Goal: Task Accomplishment & Management: Manage account settings

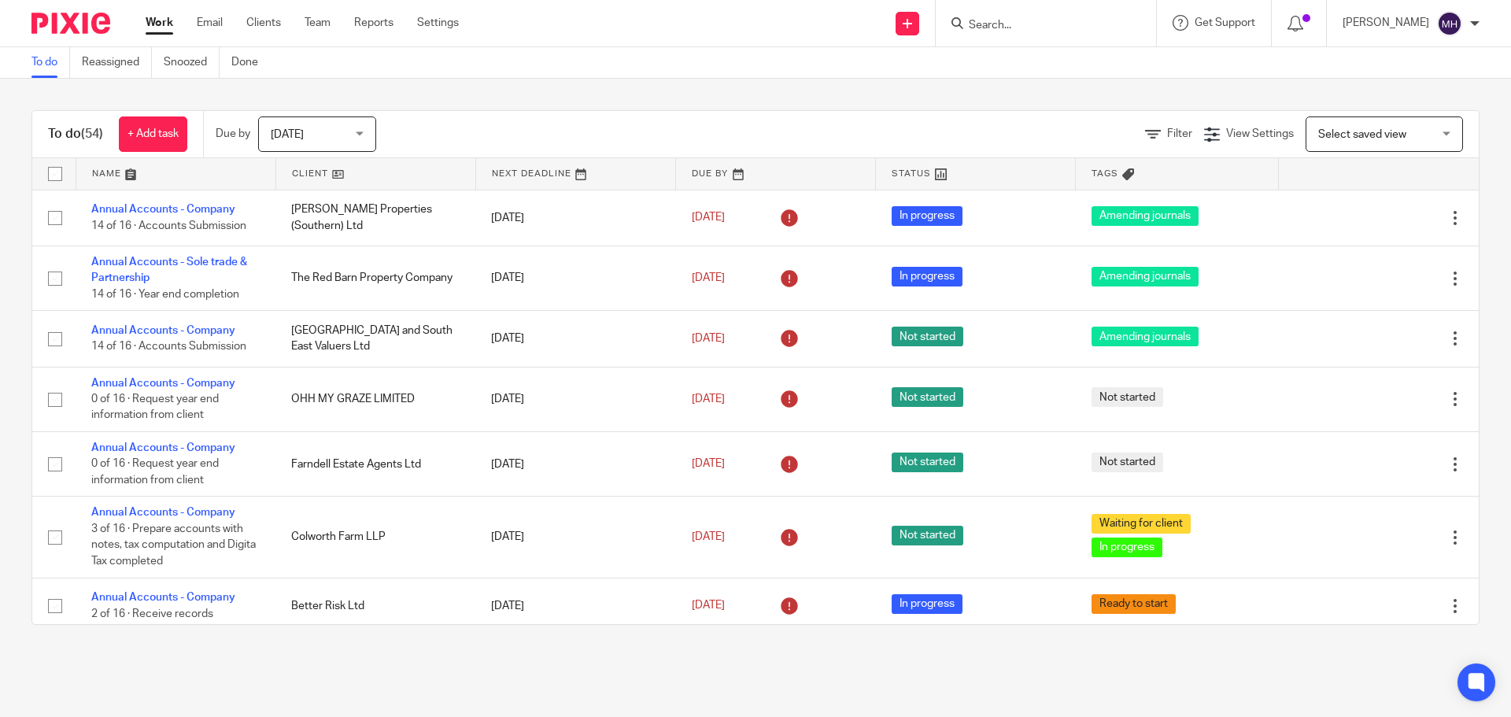
click at [984, 21] on input "Search" at bounding box center [1038, 26] width 142 height 14
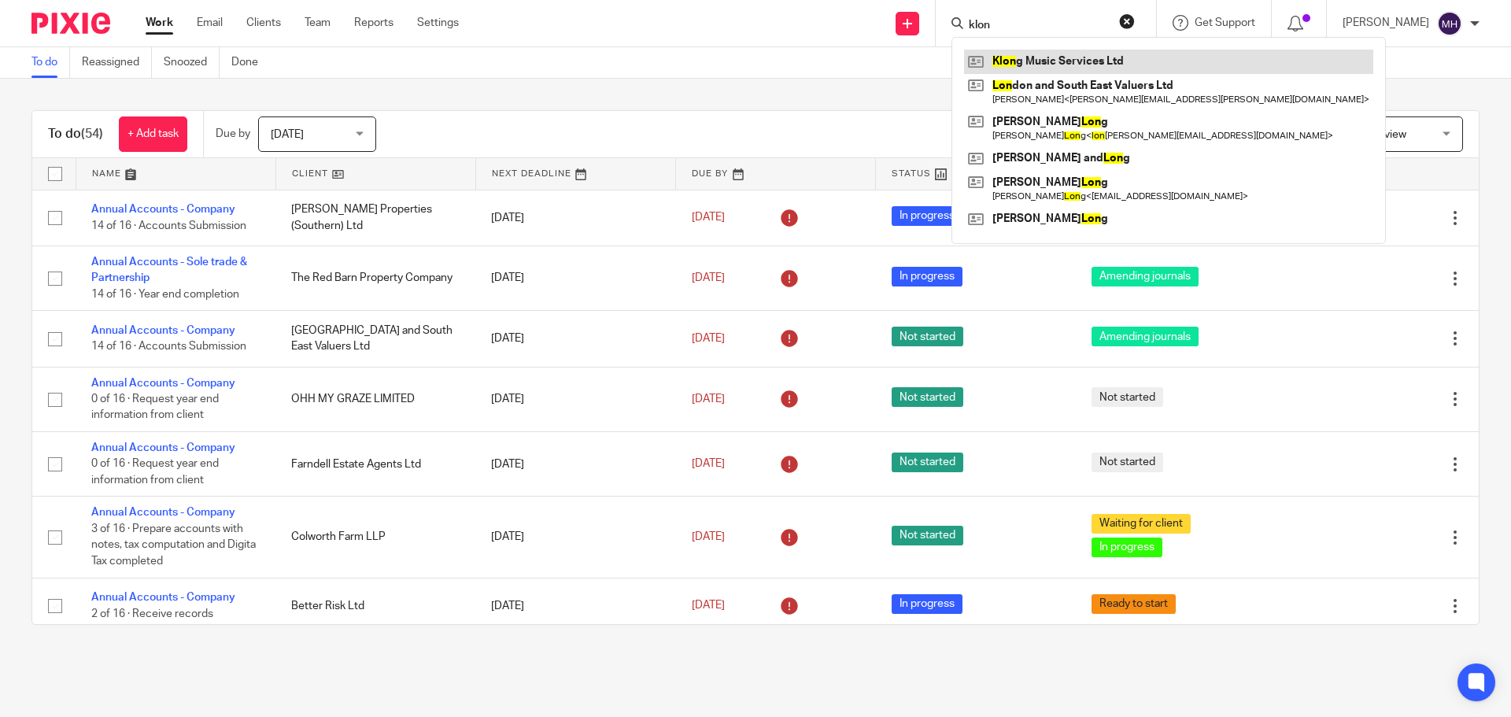
type input "klon"
click at [1017, 65] on link at bounding box center [1168, 62] width 409 height 24
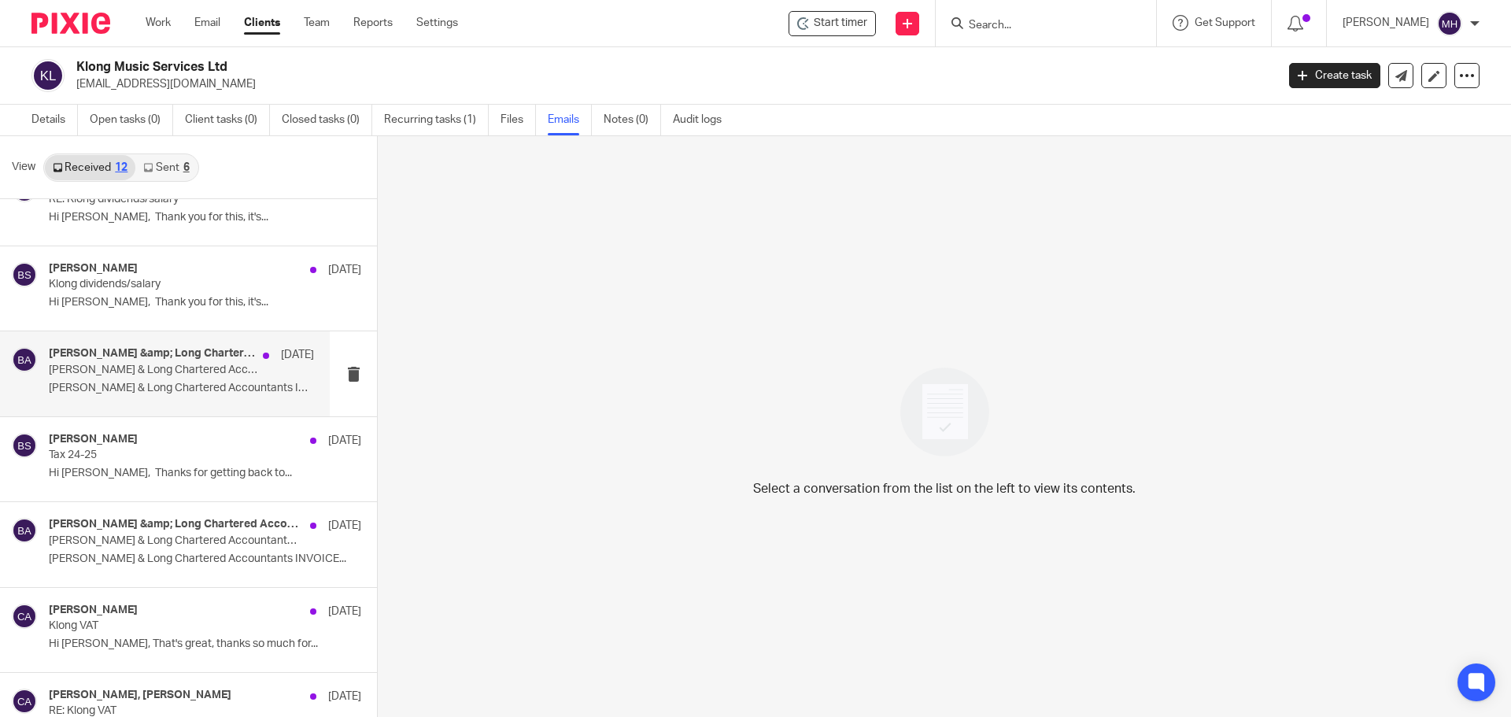
scroll to position [236, 0]
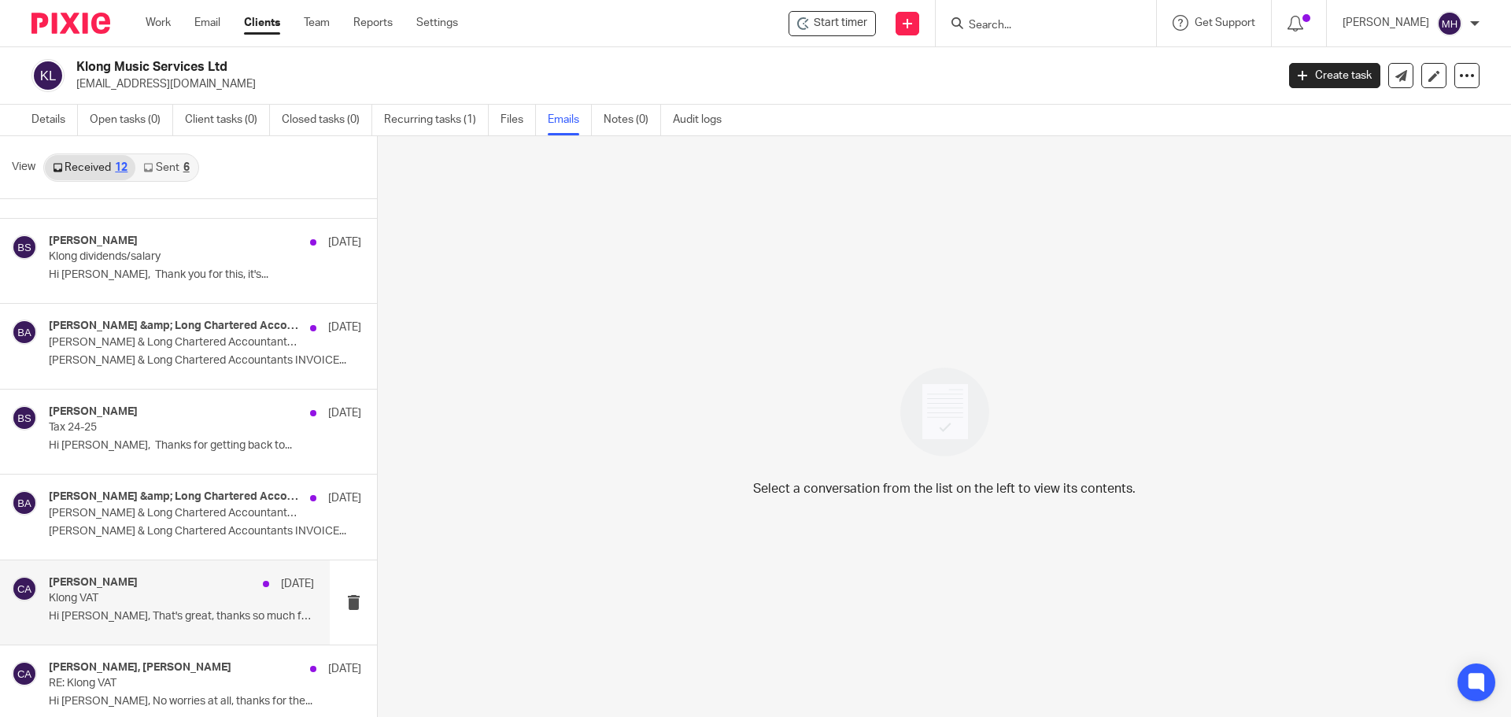
click at [177, 573] on div "Chris Adams 11 Apr Klong VAT Hi Chris, That's great, thanks so much for..." at bounding box center [165, 602] width 330 height 84
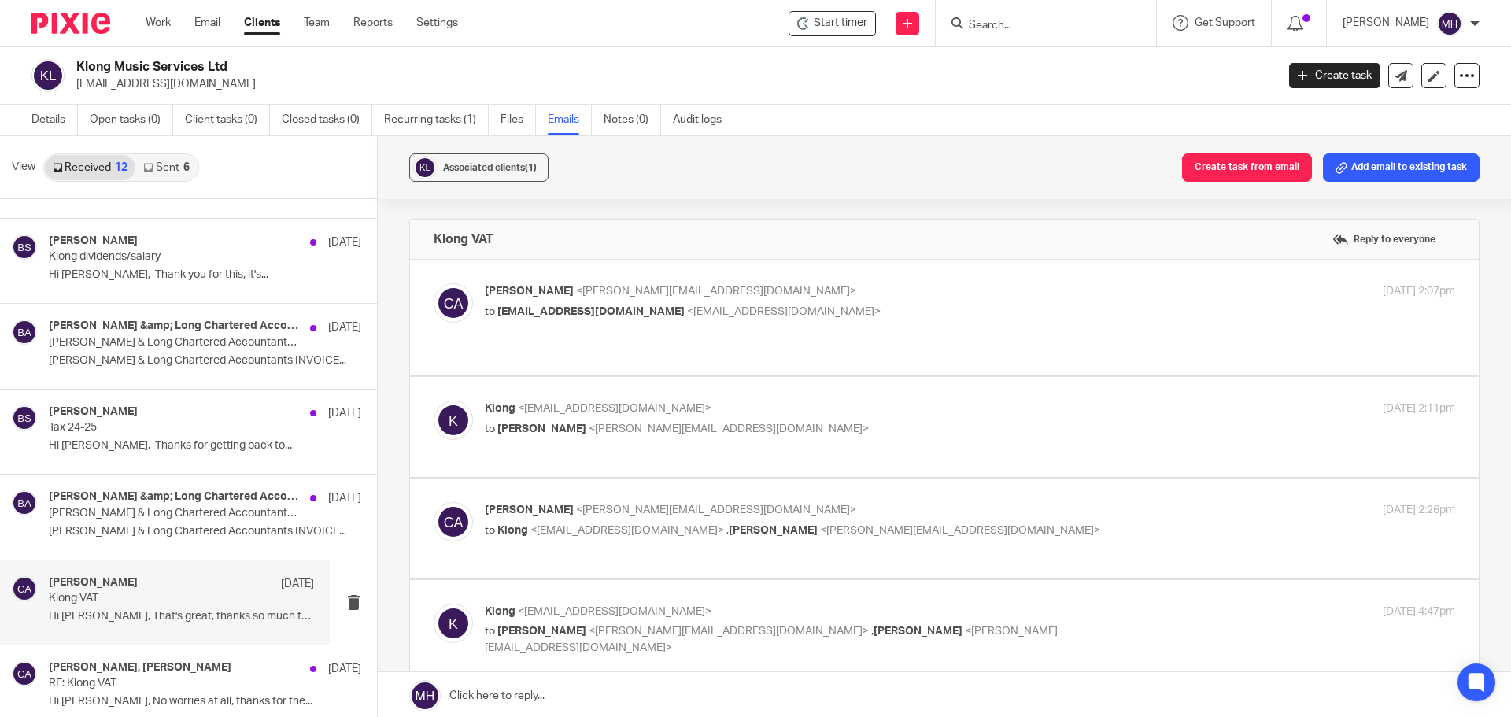
scroll to position [0, 0]
click at [821, 298] on p "Chris Adams <chris@boldenandlong.co.uk>" at bounding box center [808, 291] width 647 height 17
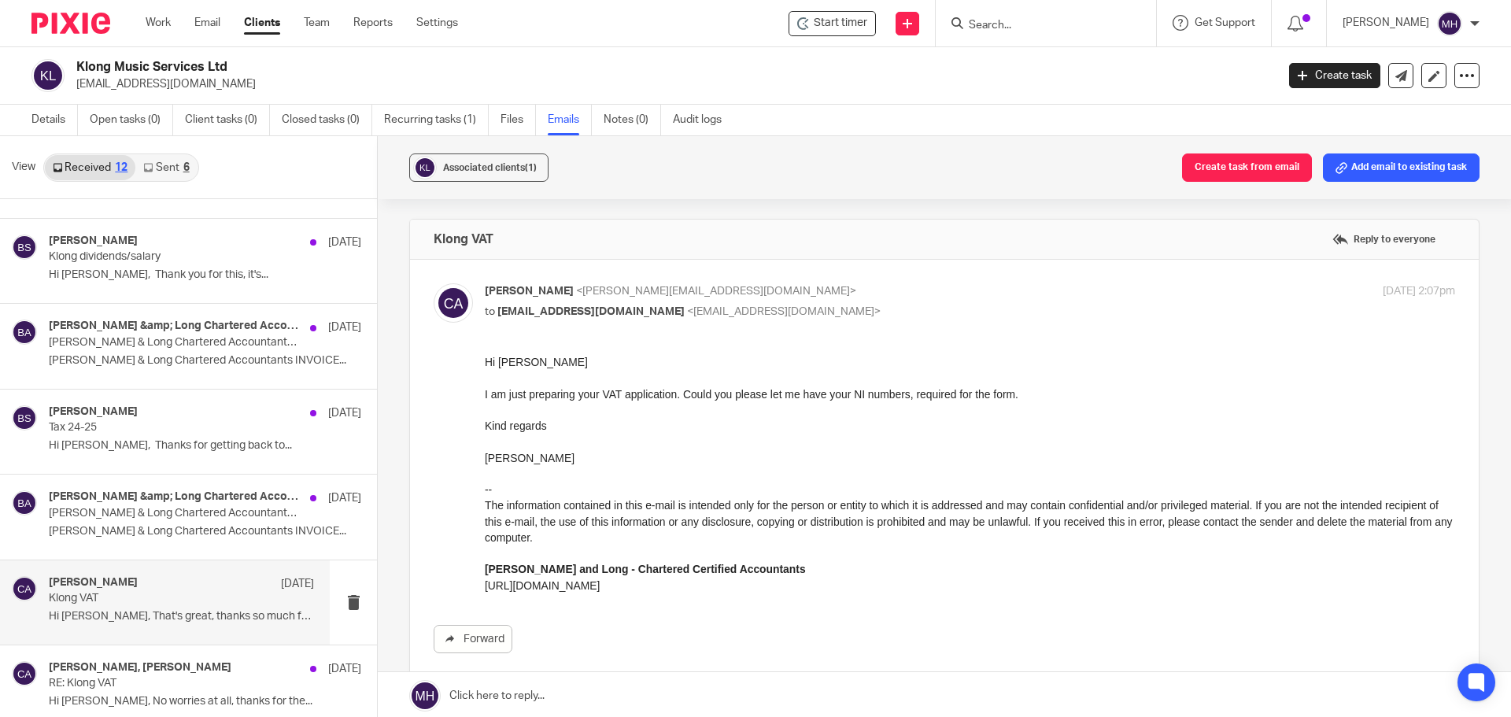
click at [845, 294] on p "Chris Adams <chris@boldenandlong.co.uk>" at bounding box center [808, 291] width 647 height 17
checkbox input "false"
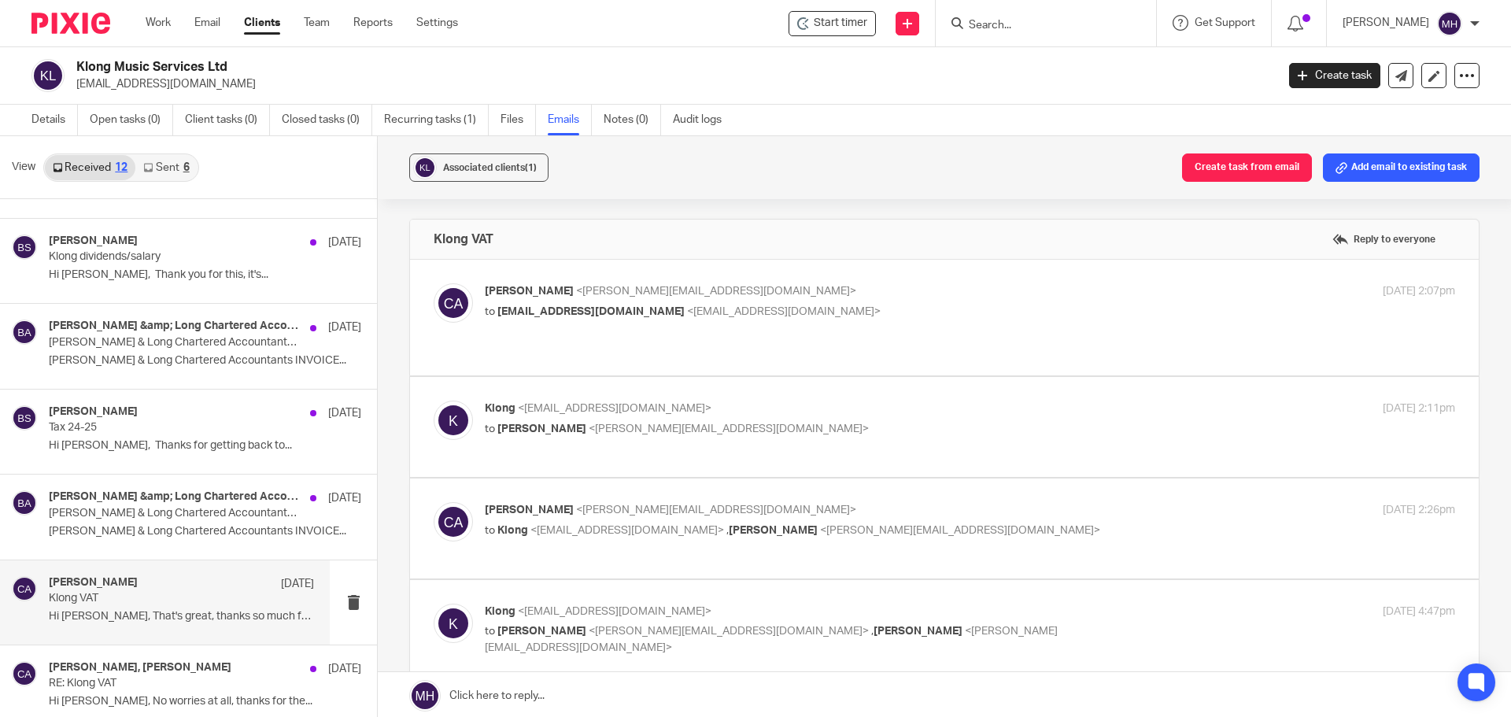
click at [915, 401] on p "Klong <studioklong@gmail.com>" at bounding box center [808, 409] width 647 height 17
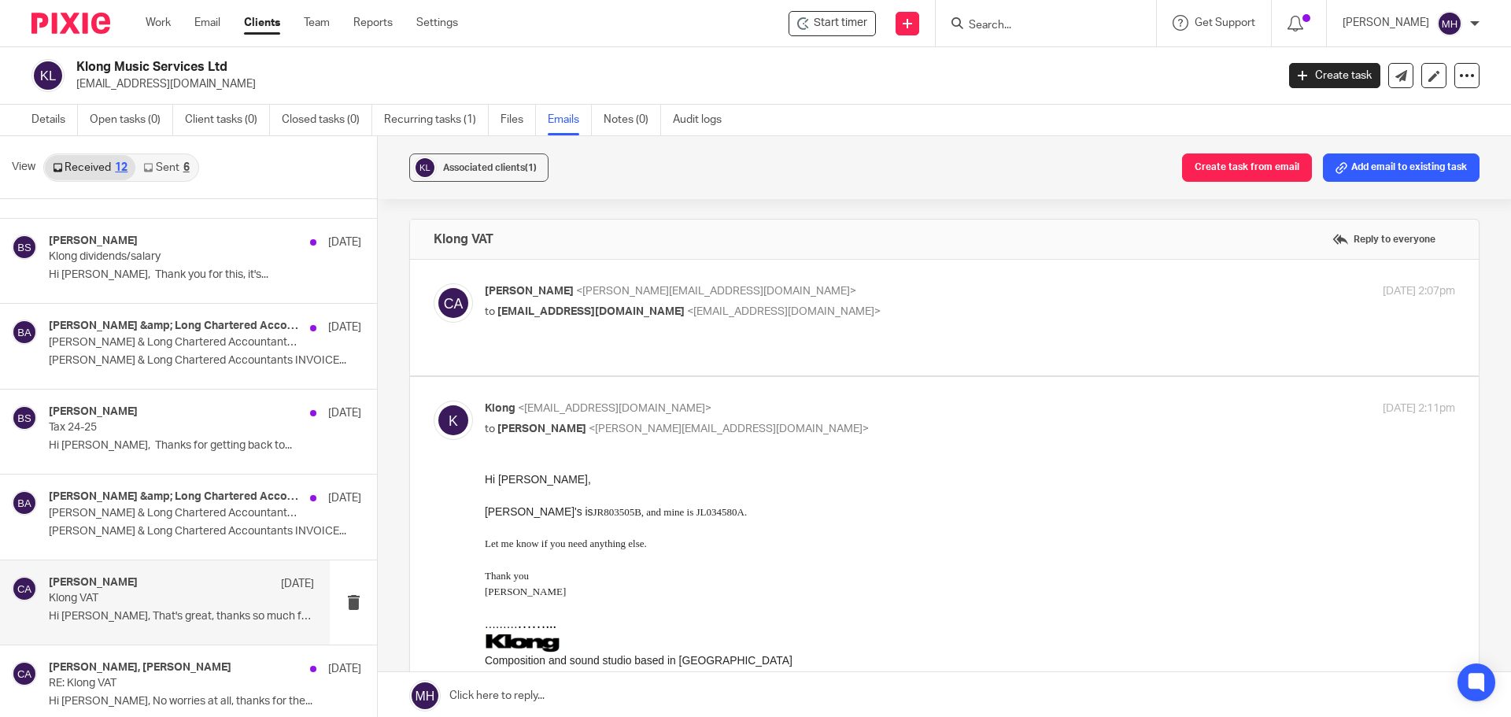
click at [880, 401] on p "Klong <studioklong@gmail.com>" at bounding box center [808, 409] width 647 height 17
checkbox input "false"
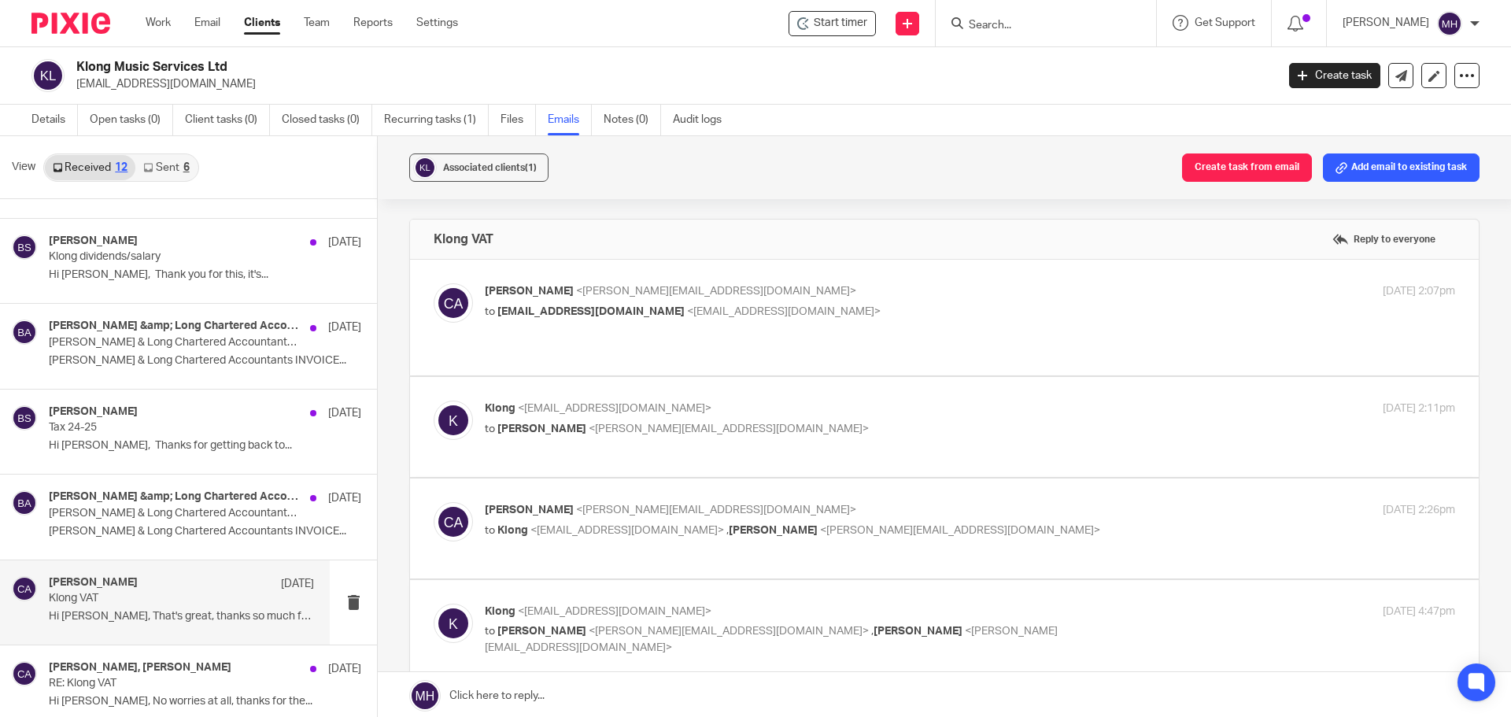
click at [960, 502] on p "Chris Adams <chris@boldenandlong.co.uk>" at bounding box center [808, 510] width 647 height 17
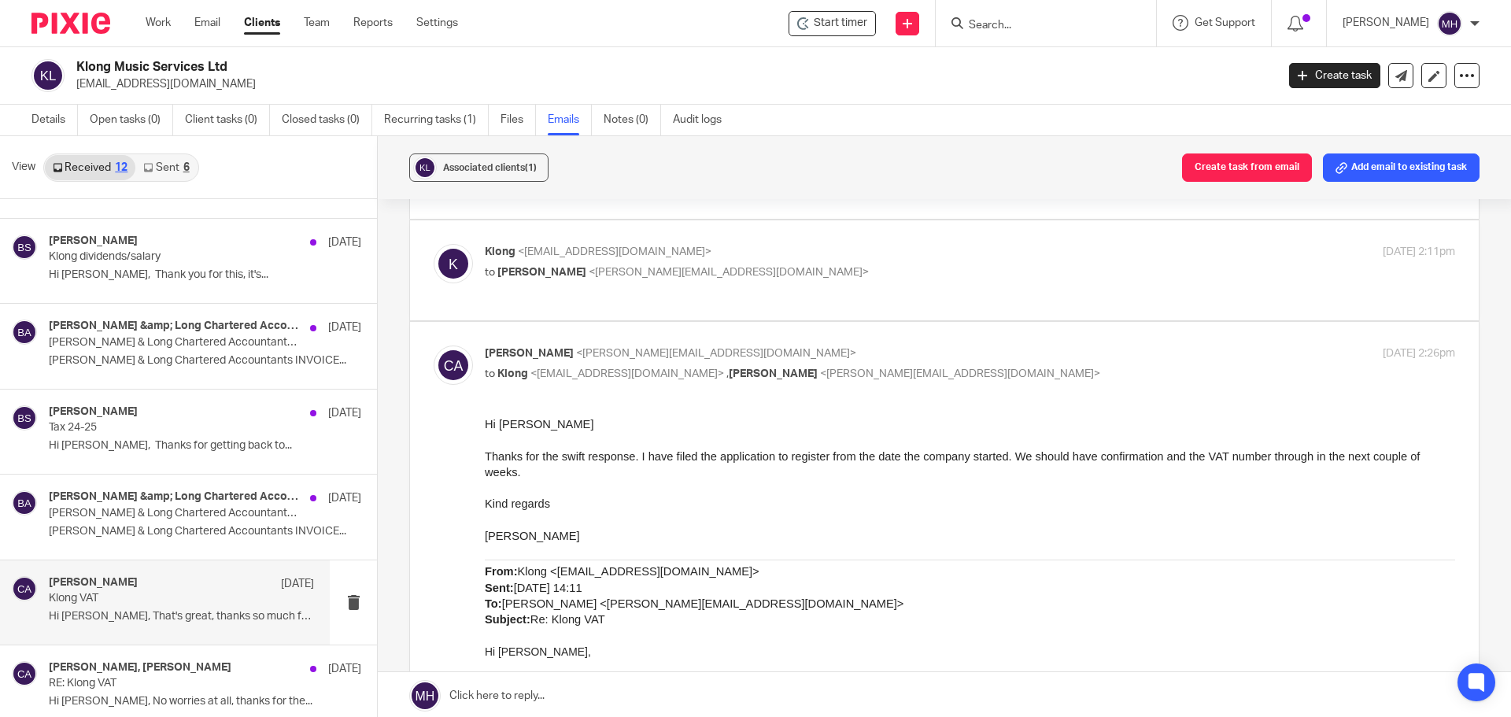
scroll to position [157, 0]
click at [1054, 324] on label at bounding box center [944, 680] width 1069 height 719
click at [434, 344] on input "checkbox" at bounding box center [433, 344] width 1 height 1
checkbox input "false"
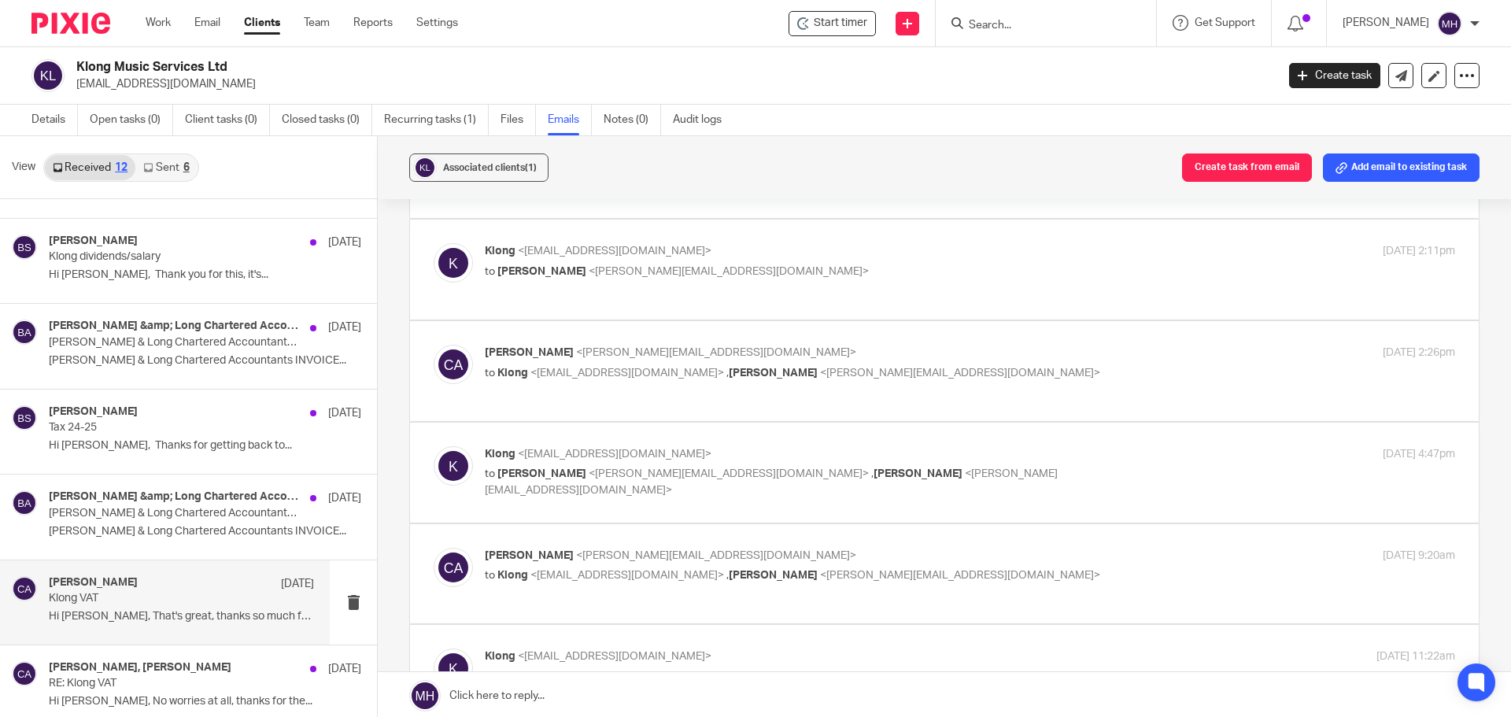
click at [1050, 446] on p "Klong <studioklong@gmail.com>" at bounding box center [808, 454] width 647 height 17
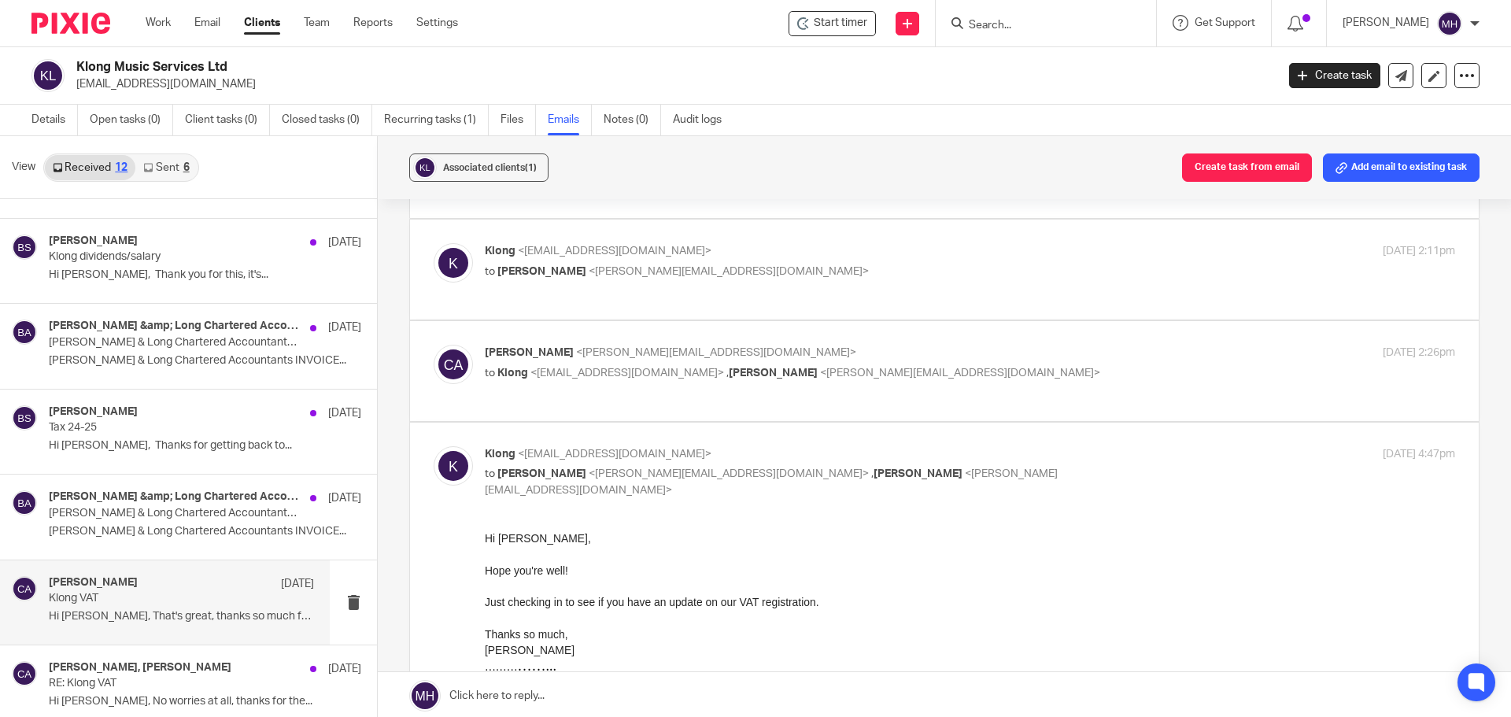
scroll to position [0, 0]
click at [1050, 446] on p "Klong <studioklong@gmail.com>" at bounding box center [808, 454] width 647 height 17
checkbox input "false"
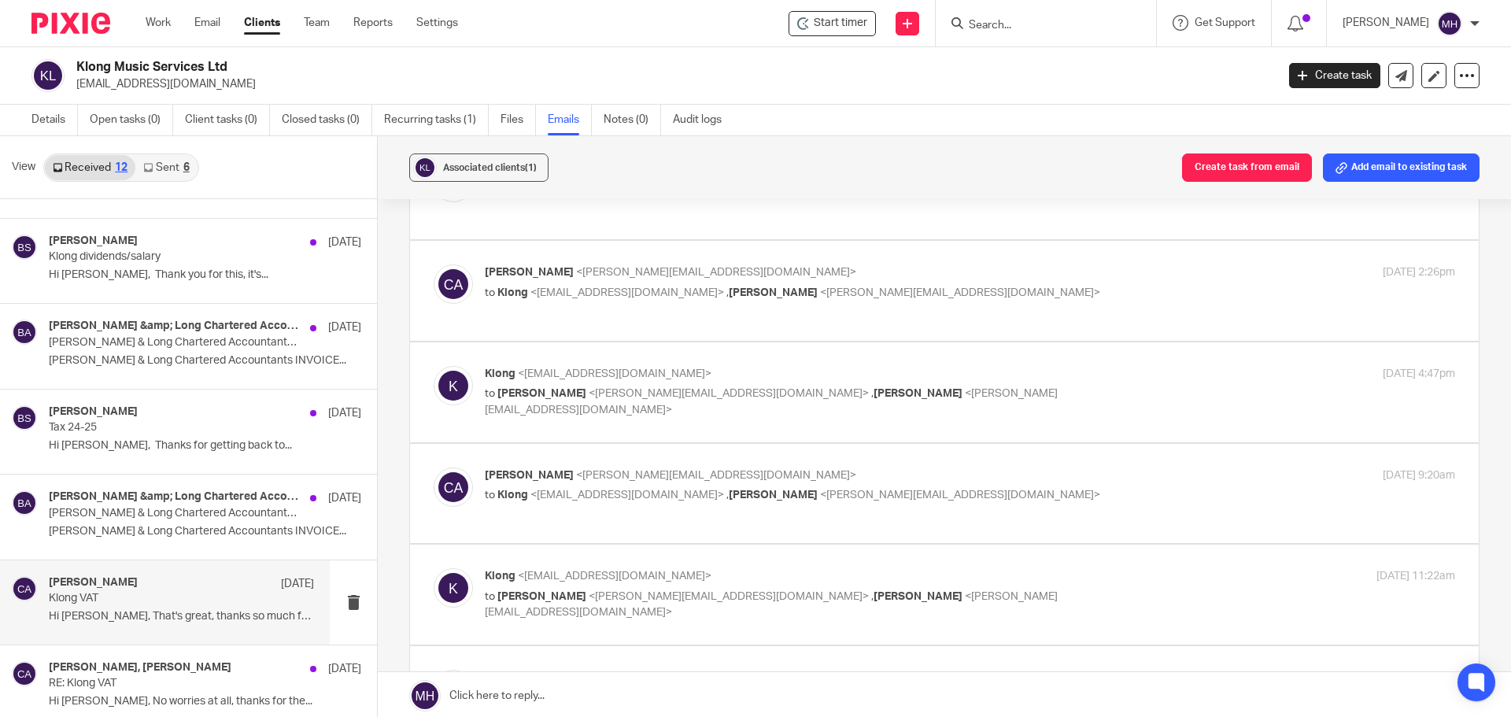
scroll to position [315, 0]
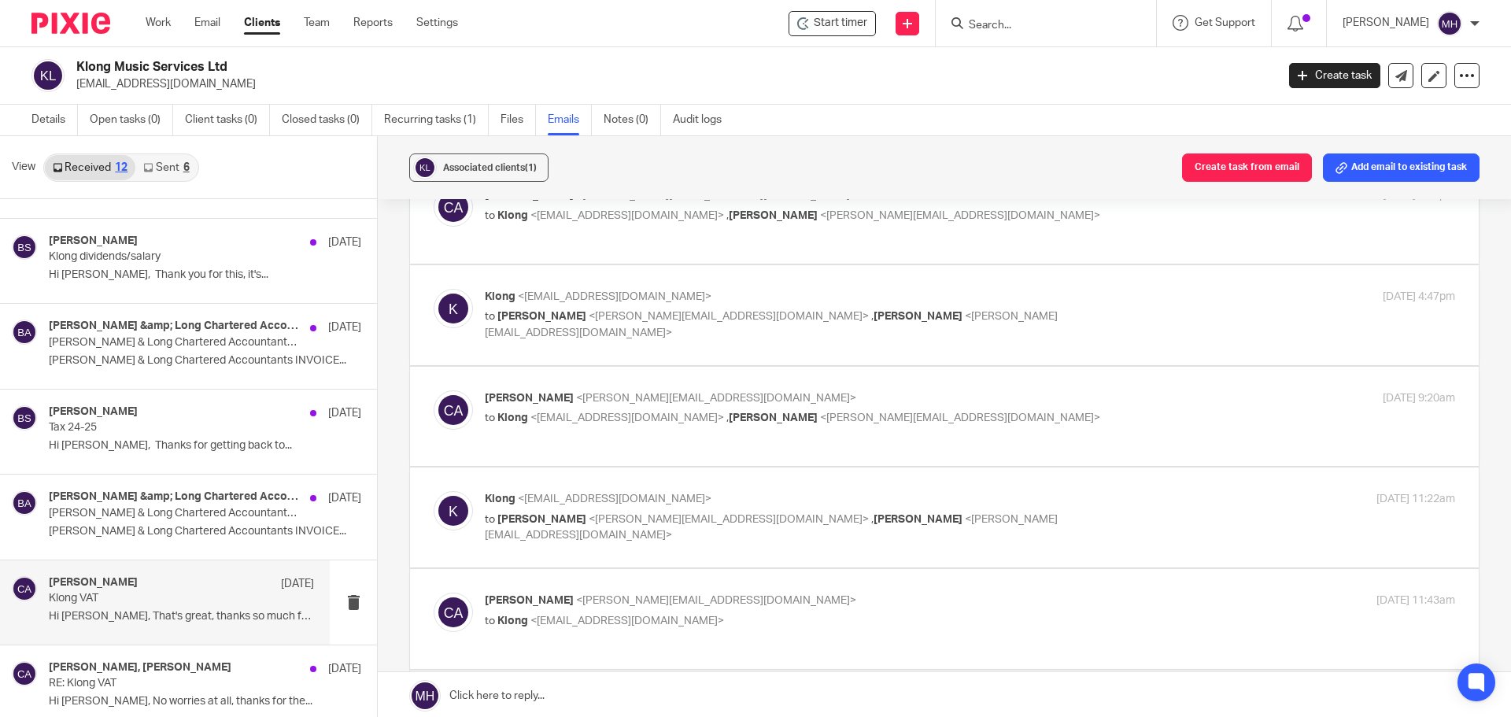
click at [999, 391] on div "Chris Adams <chris@boldenandlong.co.uk> to Klong <studioklong@gmail.com> , Bria…" at bounding box center [808, 408] width 647 height 36
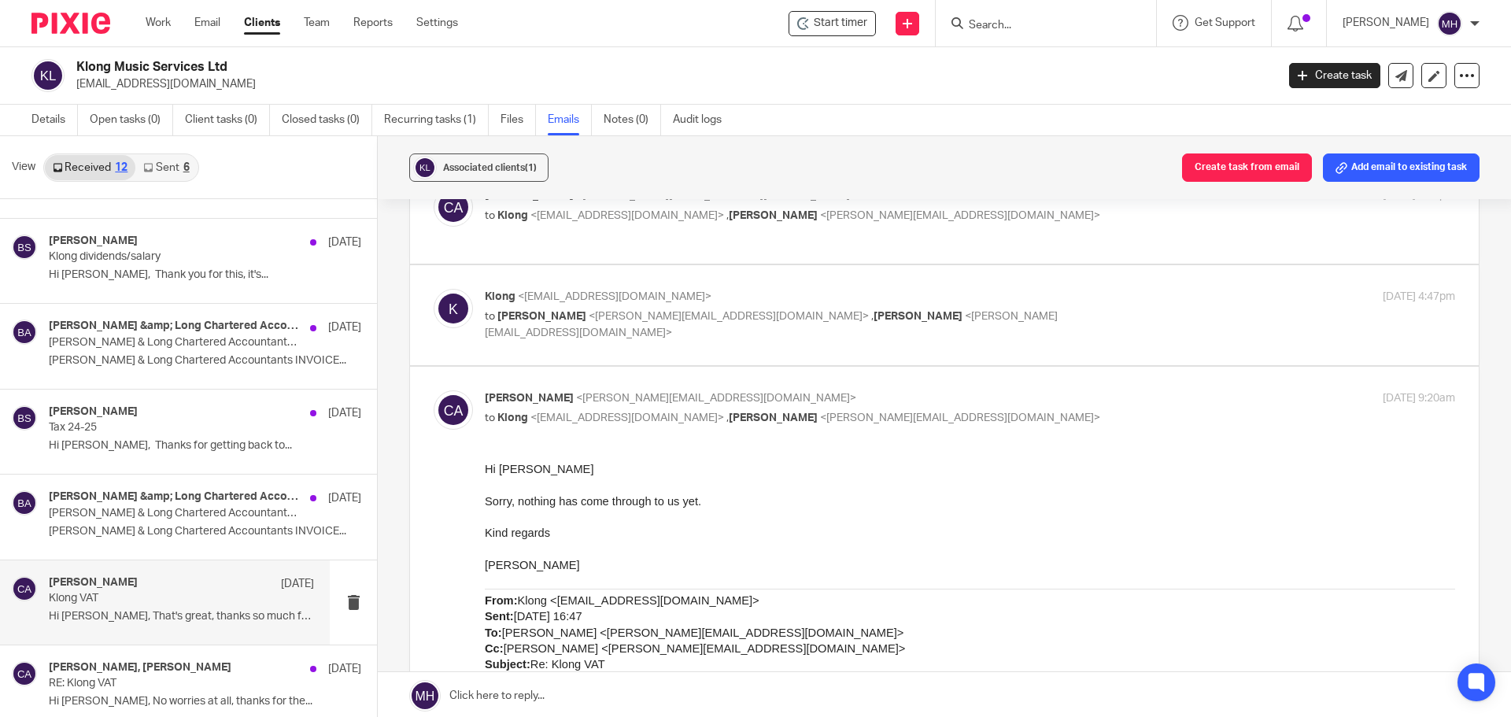
scroll to position [0, 0]
click at [1003, 390] on p "Chris Adams <chris@boldenandlong.co.uk>" at bounding box center [808, 398] width 647 height 17
checkbox input "false"
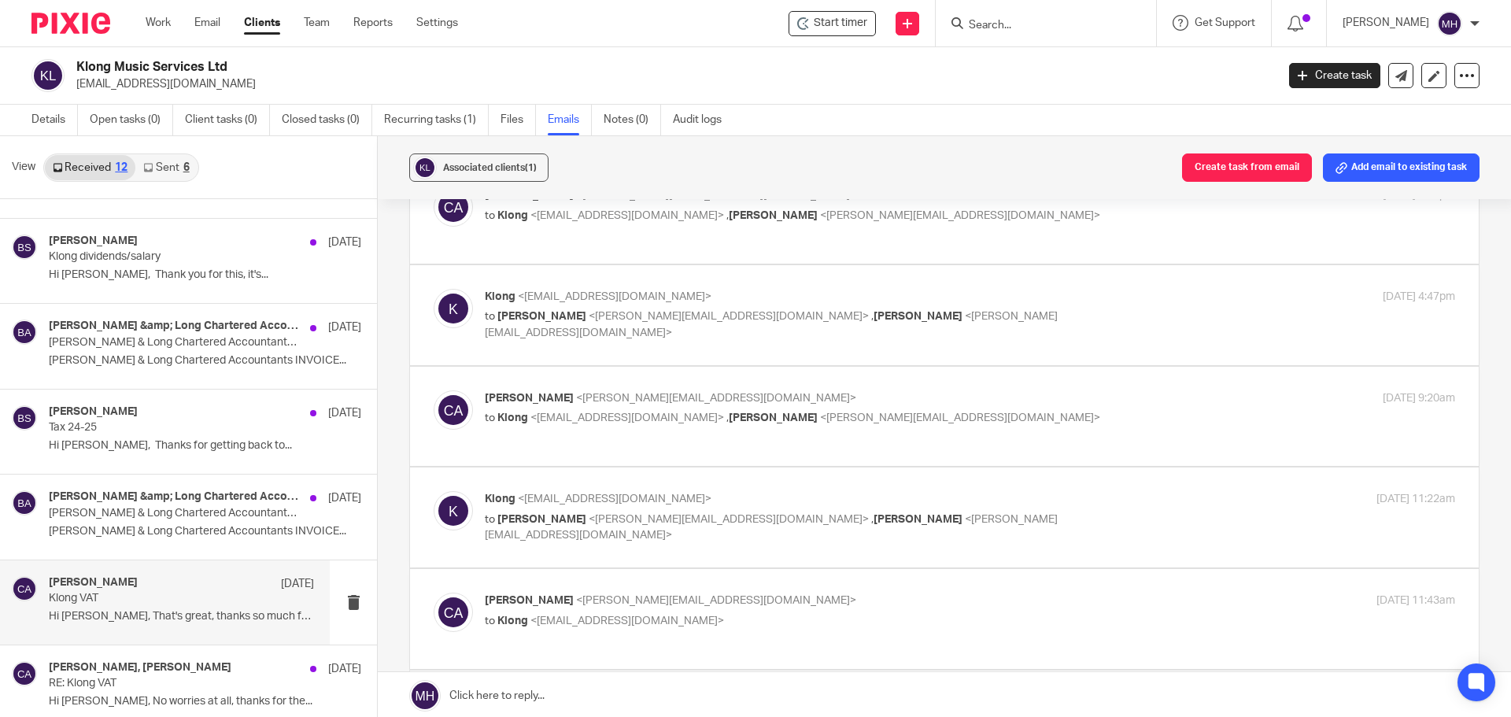
click at [981, 491] on p "Klong <studioklong@gmail.com>" at bounding box center [808, 499] width 647 height 17
click at [995, 474] on label at bounding box center [944, 679] width 1069 height 423
click at [434, 490] on input "checkbox" at bounding box center [433, 490] width 1 height 1
checkbox input "false"
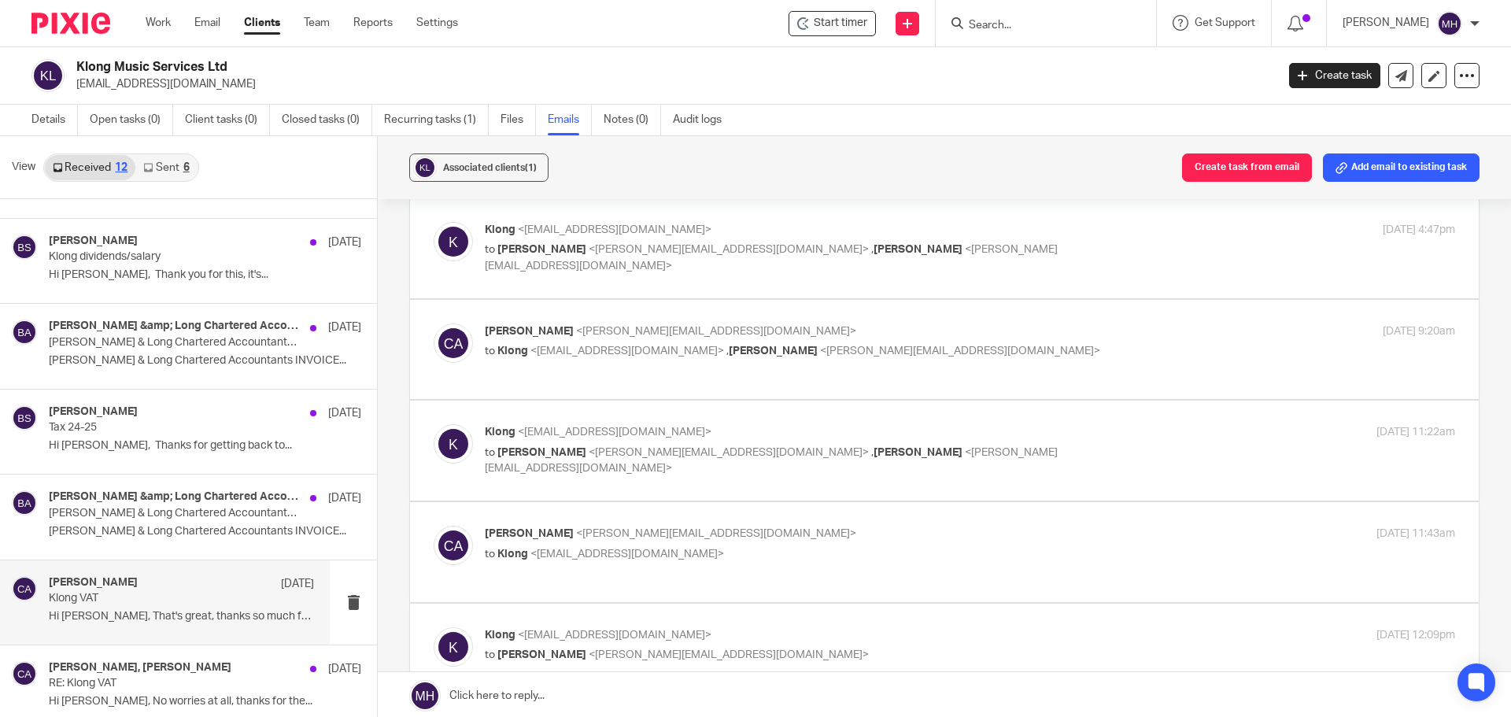
scroll to position [472, 0]
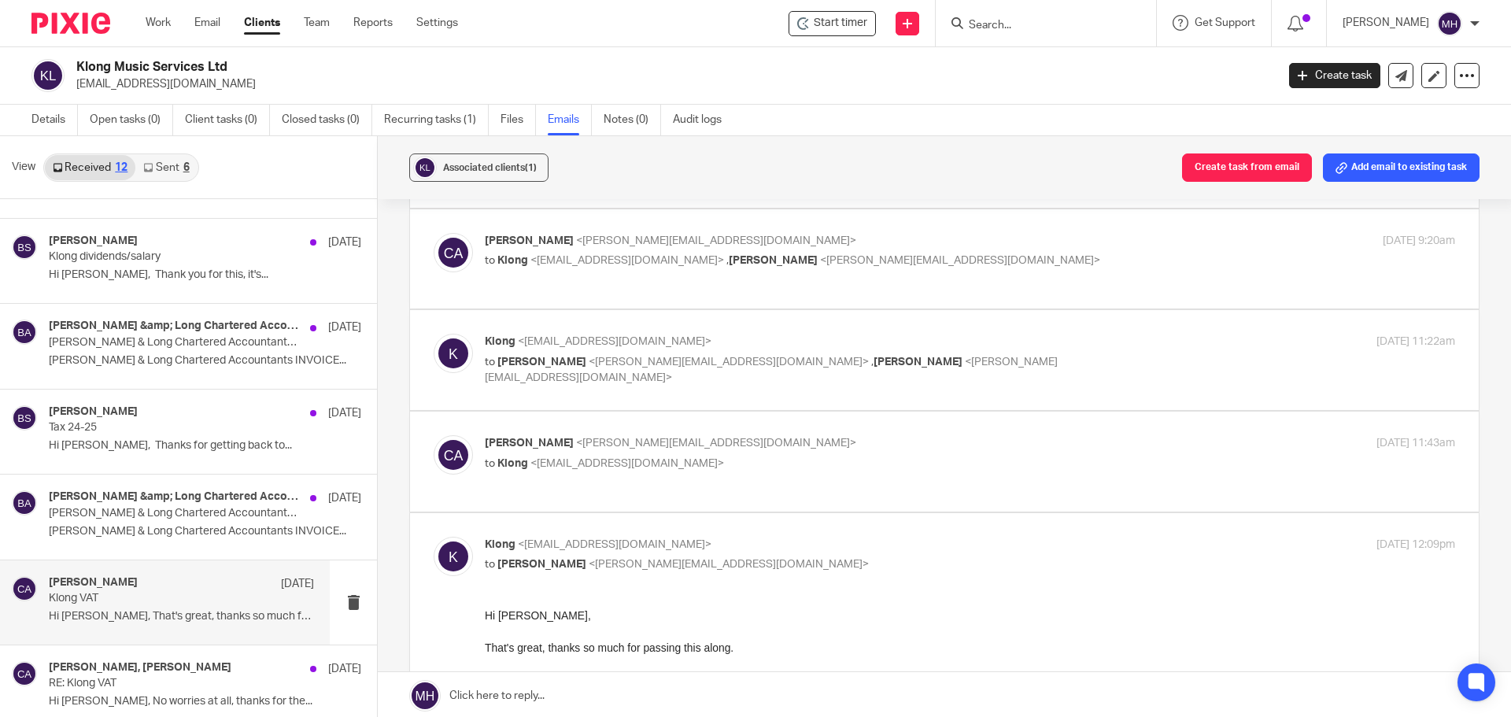
click at [956, 435] on p "Chris Adams <chris@boldenandlong.co.uk>" at bounding box center [808, 443] width 647 height 17
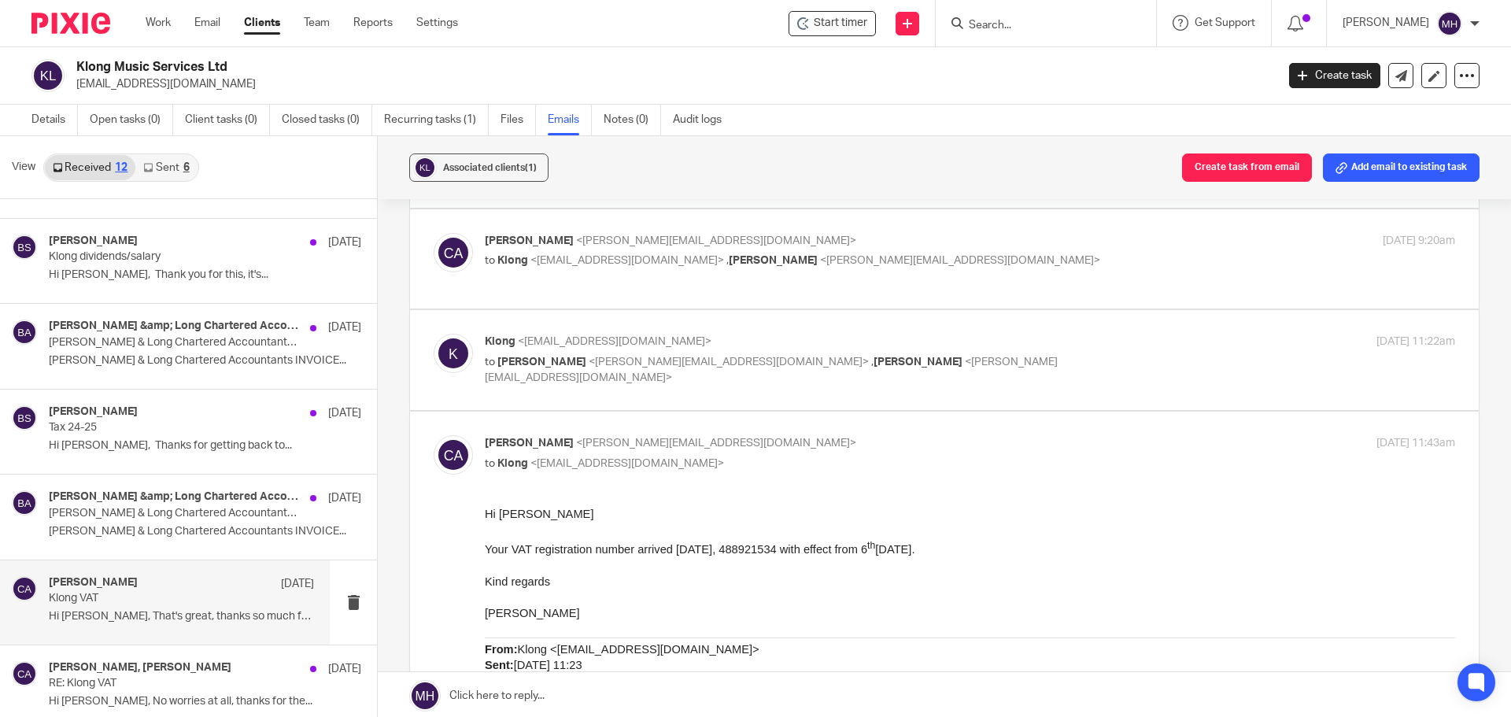
click at [896, 435] on p "Chris Adams <chris@boldenandlong.co.uk>" at bounding box center [808, 443] width 647 height 17
checkbox input "false"
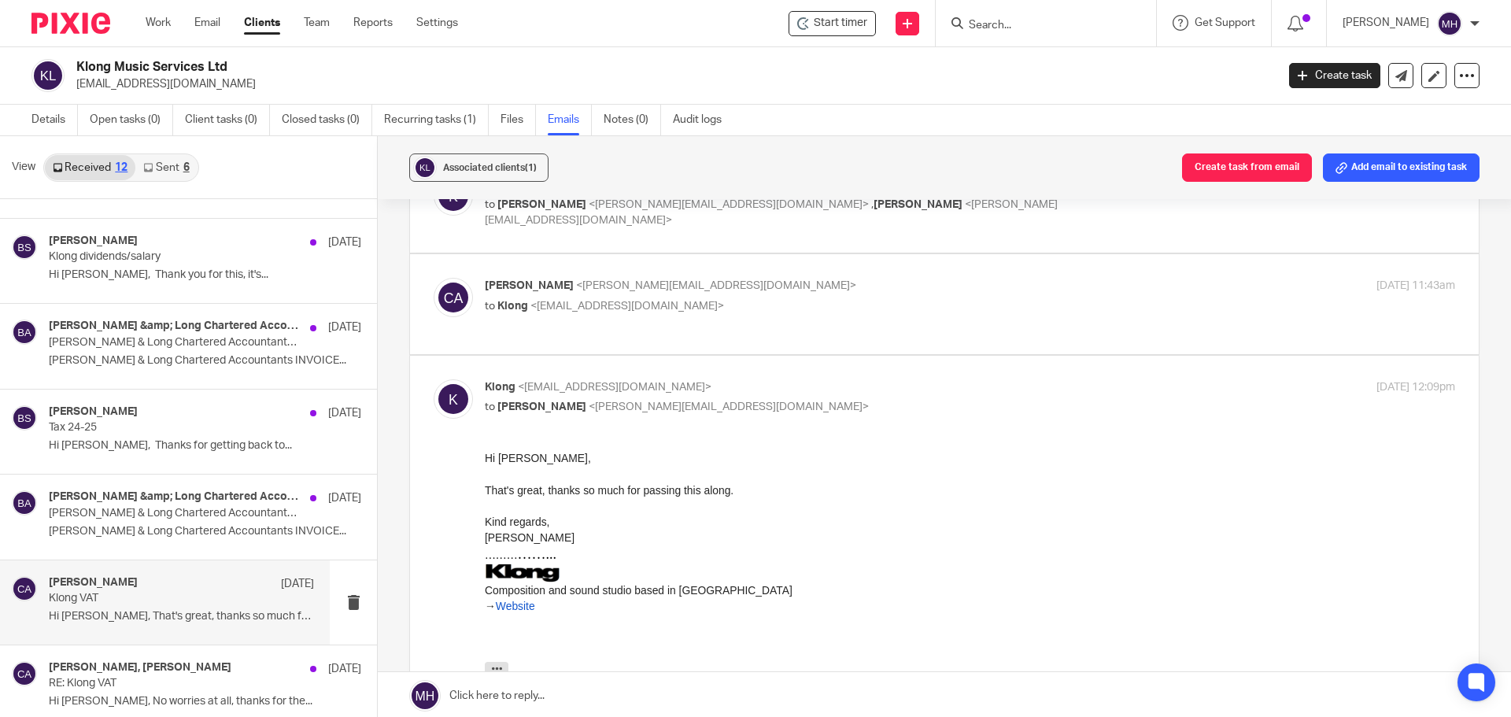
click at [879, 379] on p "Klong <studioklong@gmail.com>" at bounding box center [808, 387] width 647 height 17
checkbox input "false"
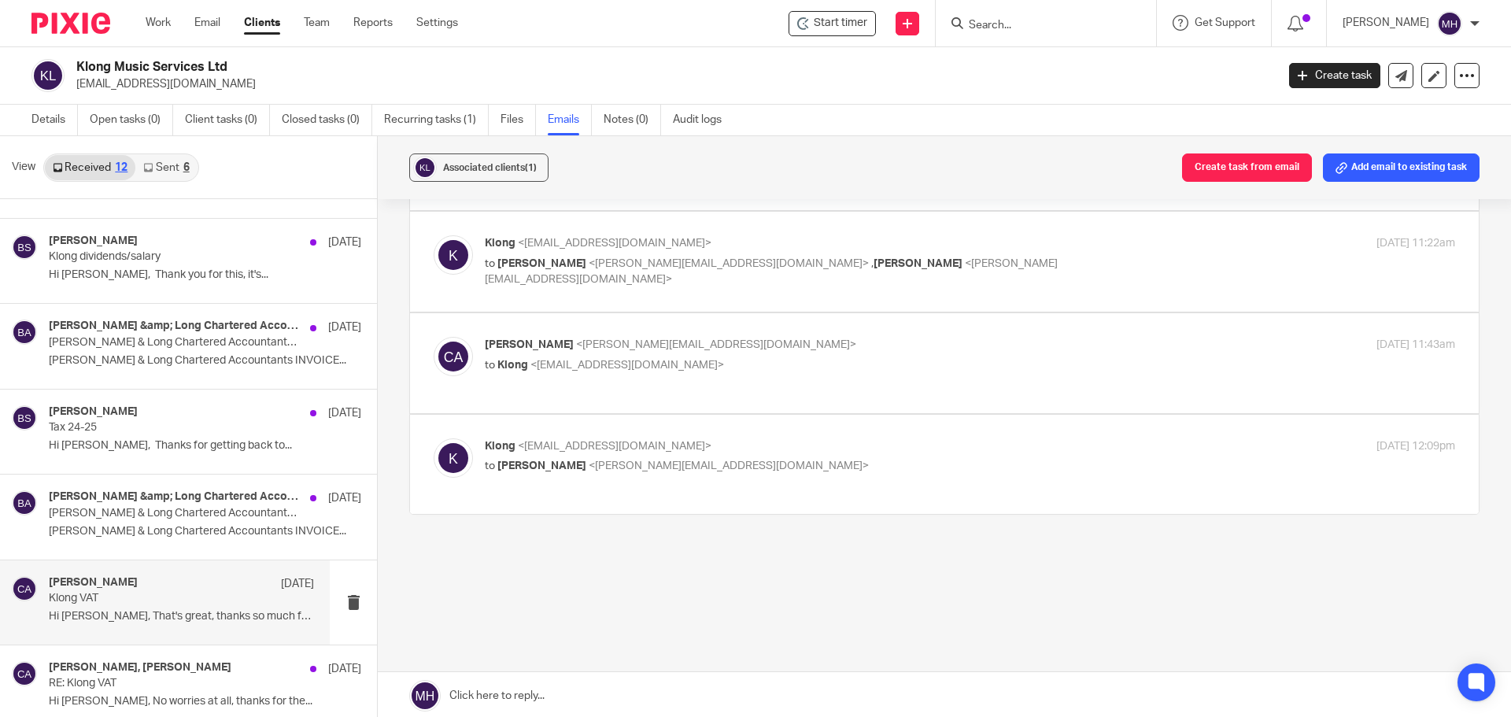
scroll to position [555, 0]
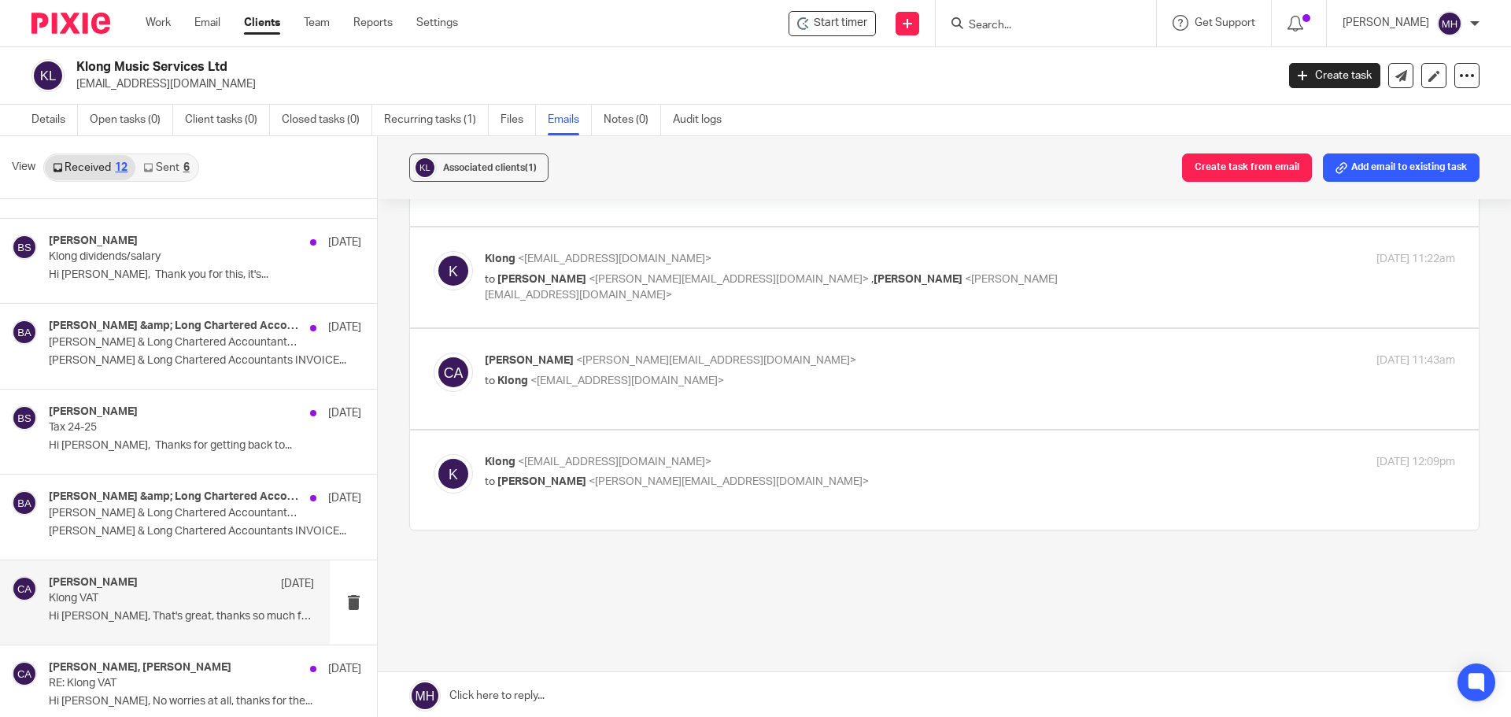
click at [874, 331] on label at bounding box center [944, 379] width 1069 height 100
click at [434, 352] on input "checkbox" at bounding box center [433, 352] width 1 height 1
checkbox input "true"
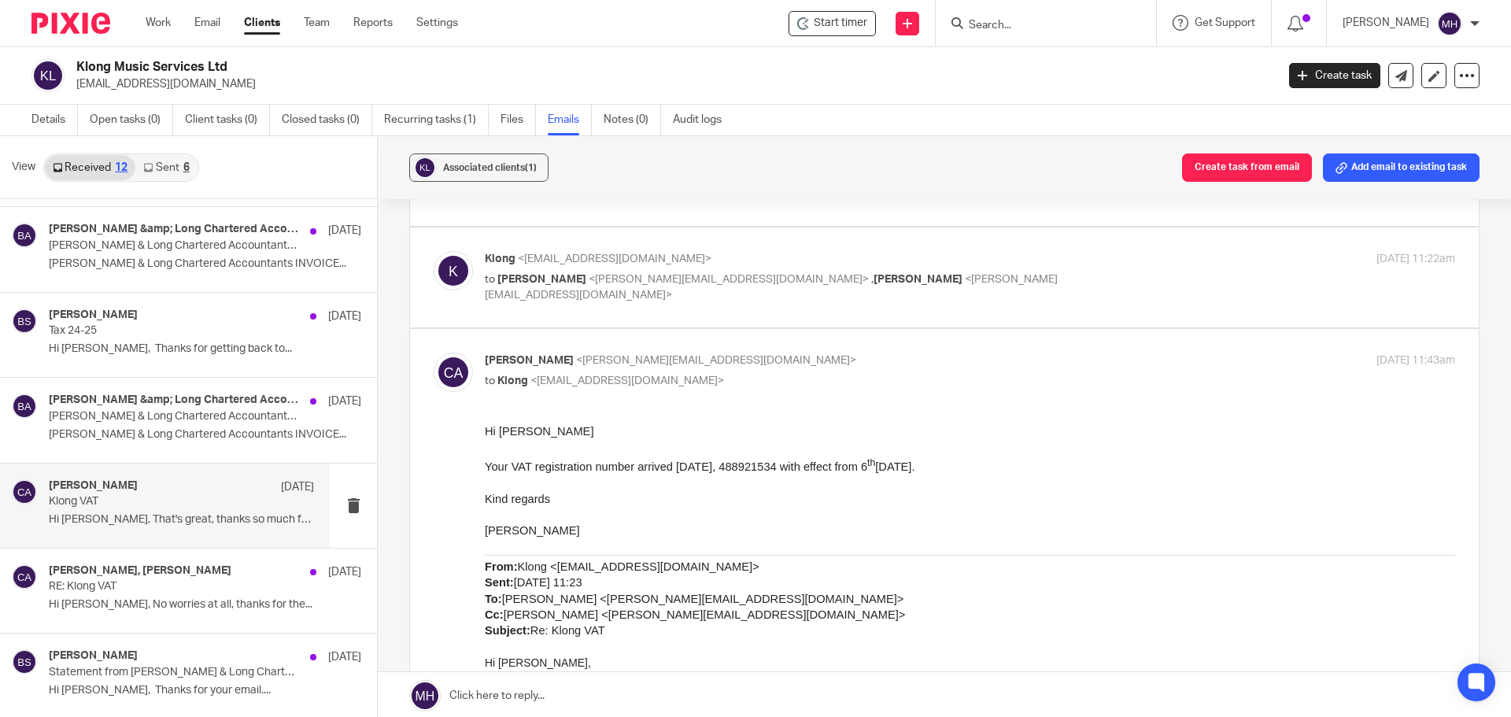
scroll to position [315, 0]
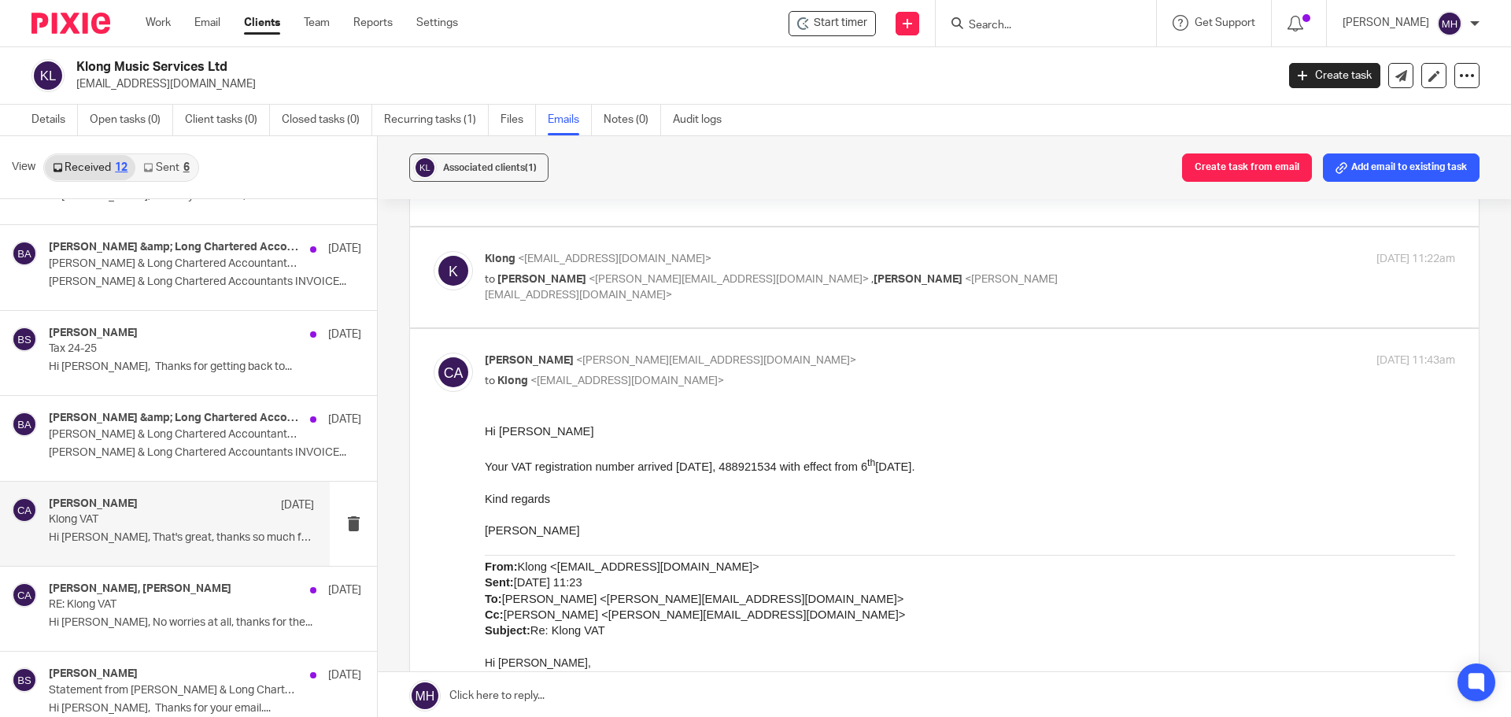
click at [1015, 27] on input "Search" at bounding box center [1038, 26] width 142 height 14
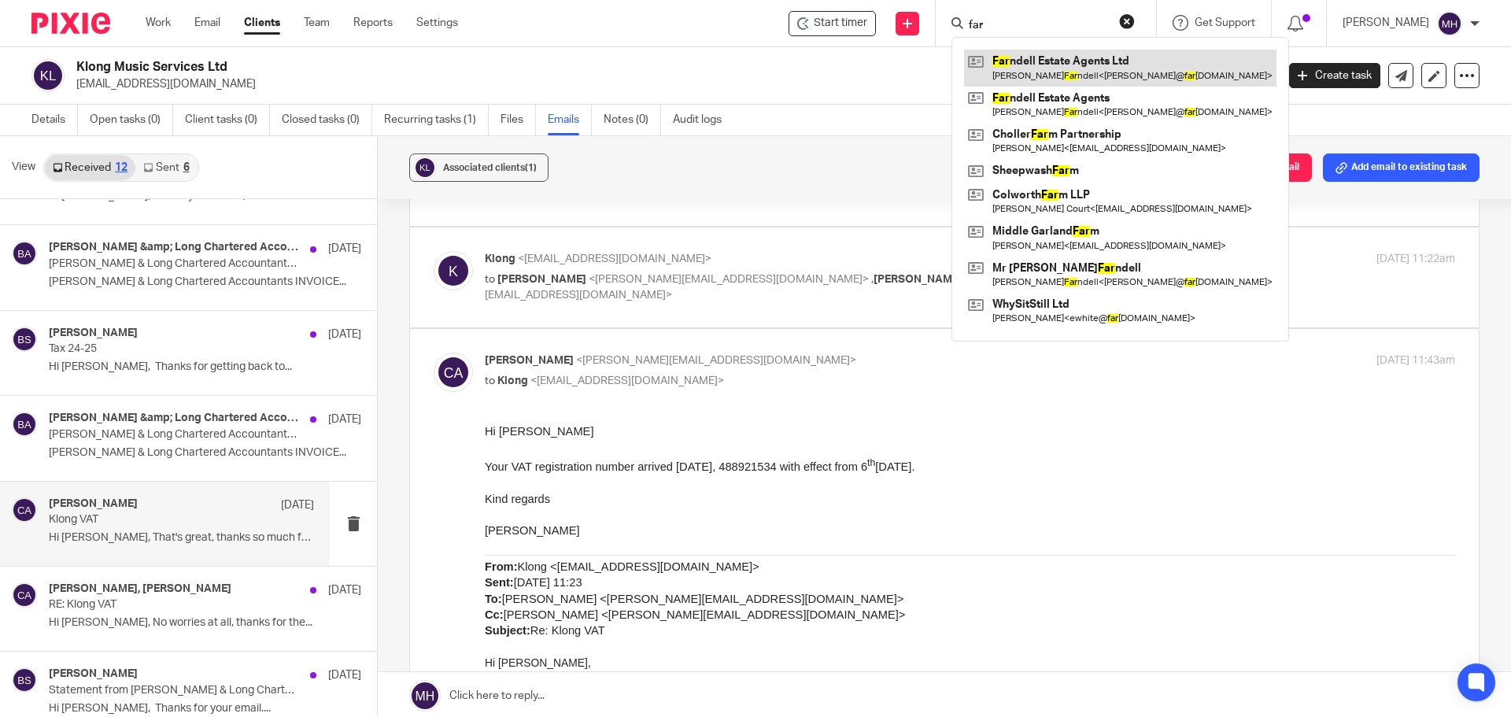
type input "far"
click at [1093, 68] on link at bounding box center [1120, 68] width 312 height 36
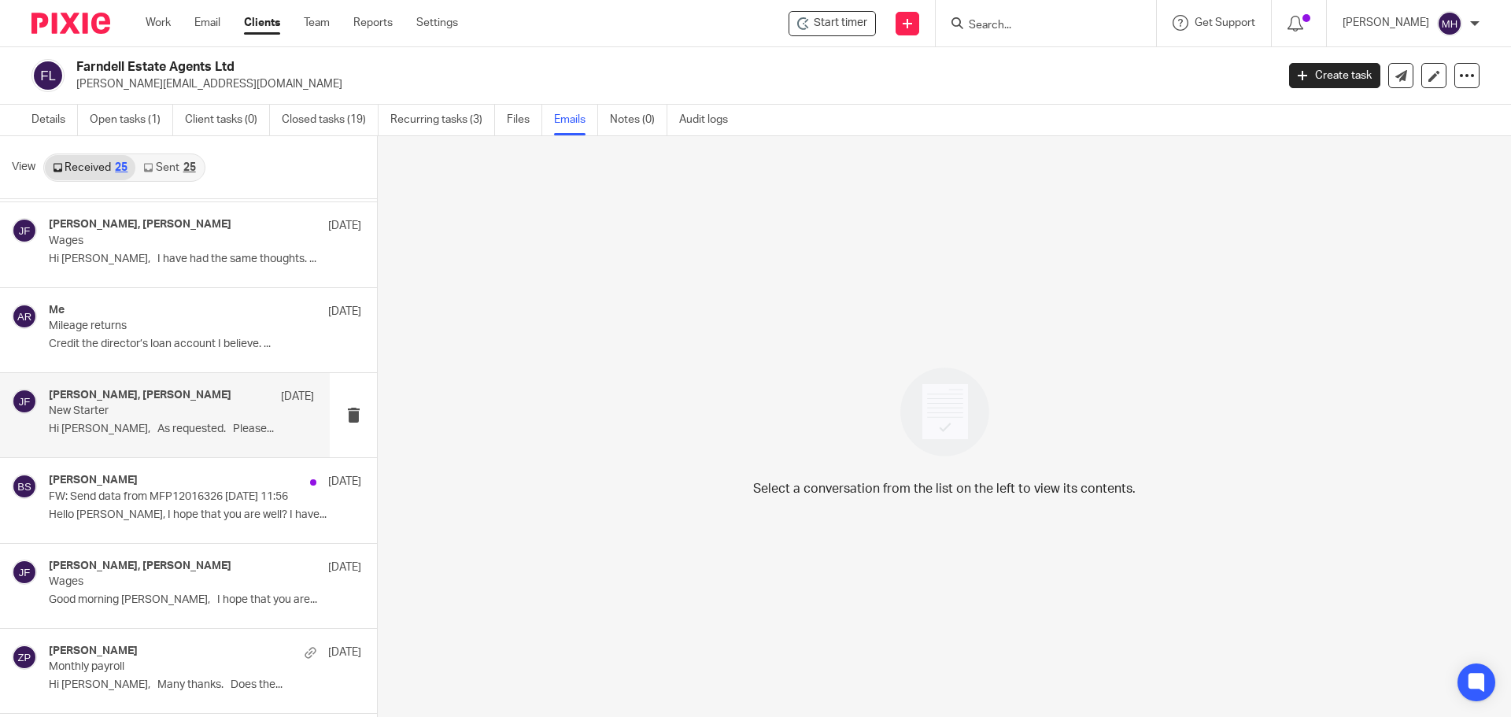
scroll to position [1023, 0]
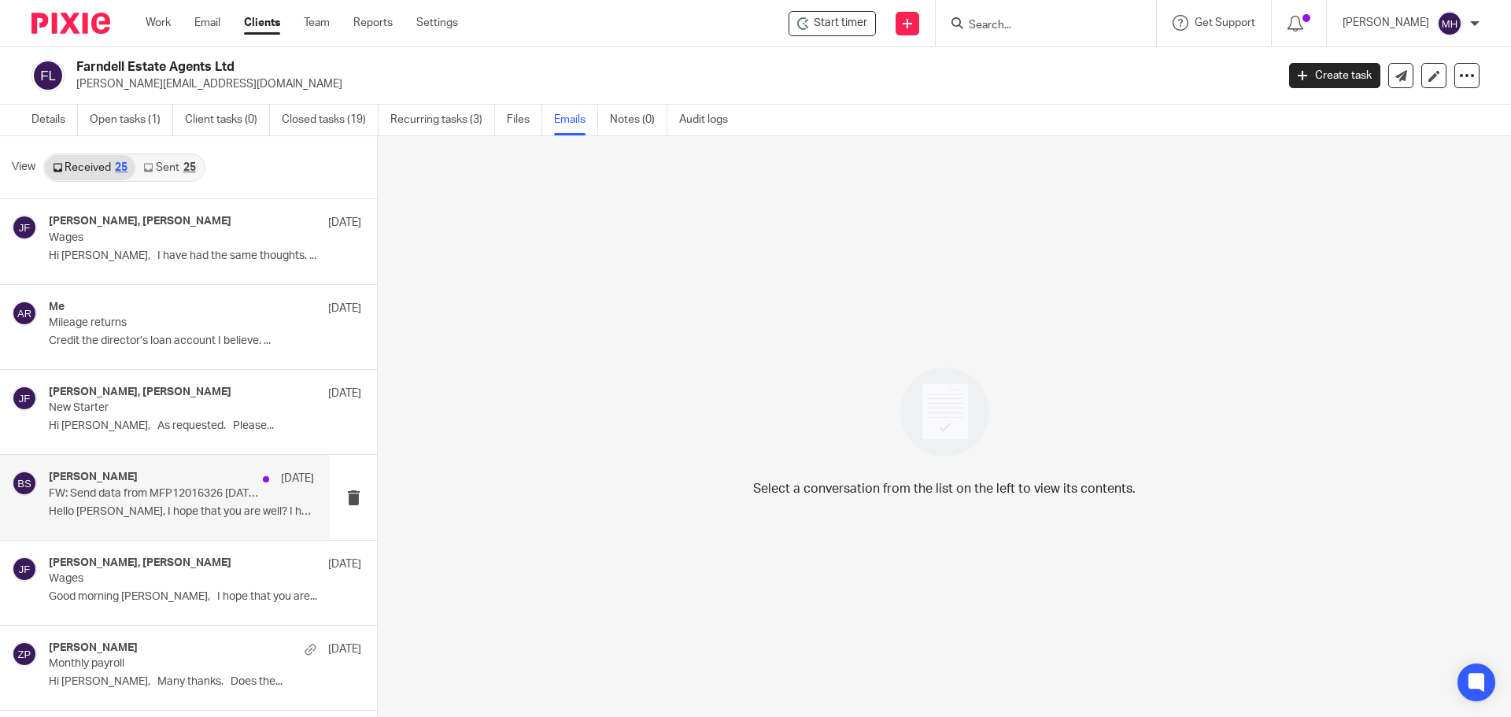
click at [209, 518] on p "Hello Brian, I hope that you are well? I have..." at bounding box center [181, 511] width 265 height 13
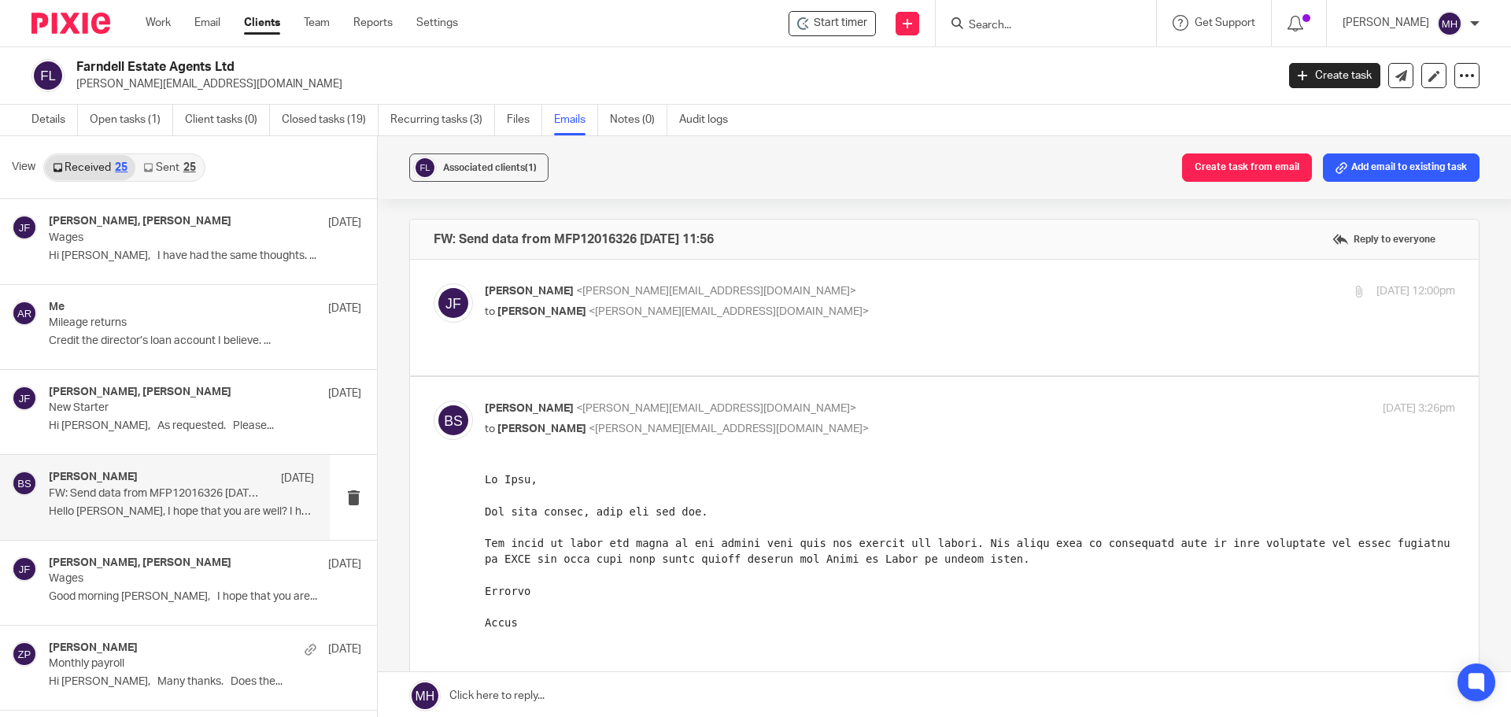
scroll to position [0, 0]
click at [919, 297] on p "John Farndell <john@farndells.com>" at bounding box center [808, 291] width 647 height 17
checkbox input "true"
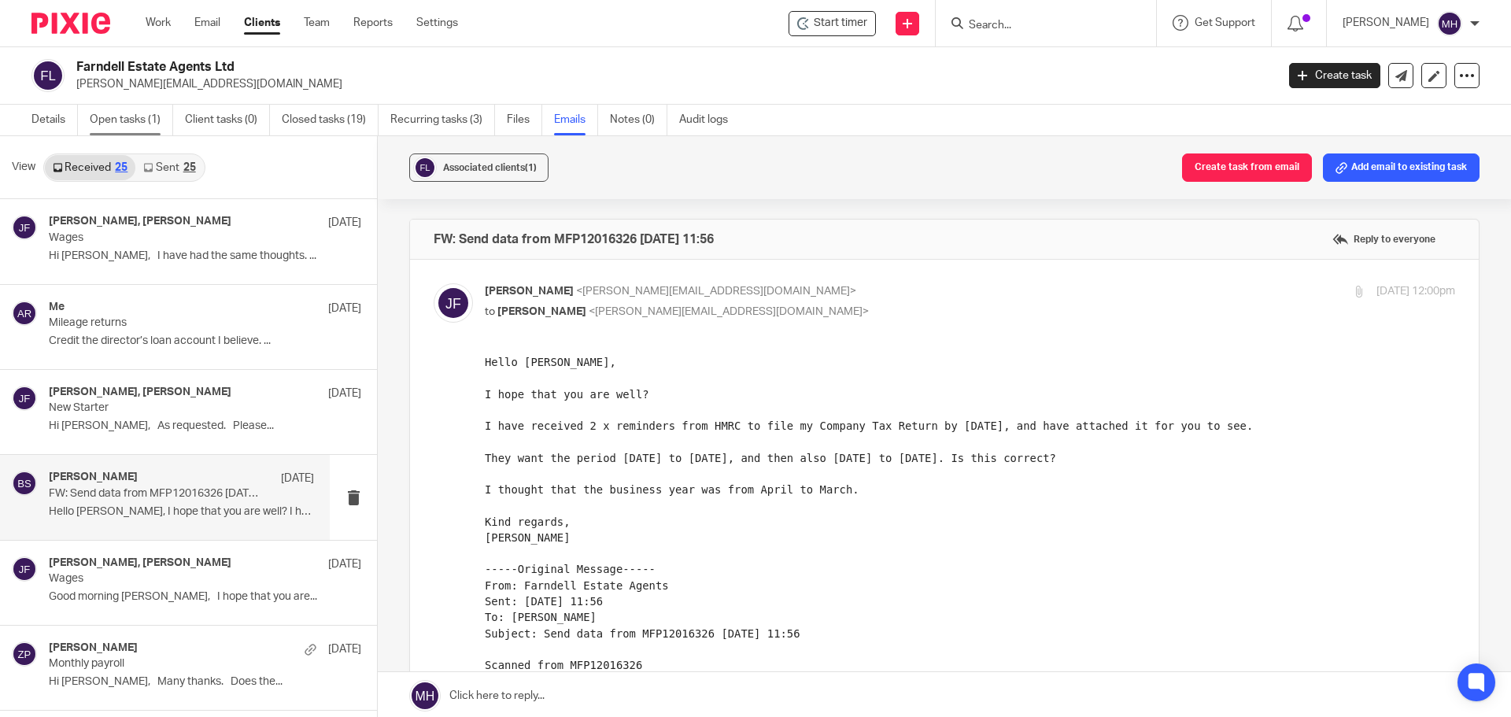
click at [100, 121] on link "Open tasks (1)" at bounding box center [131, 120] width 83 height 31
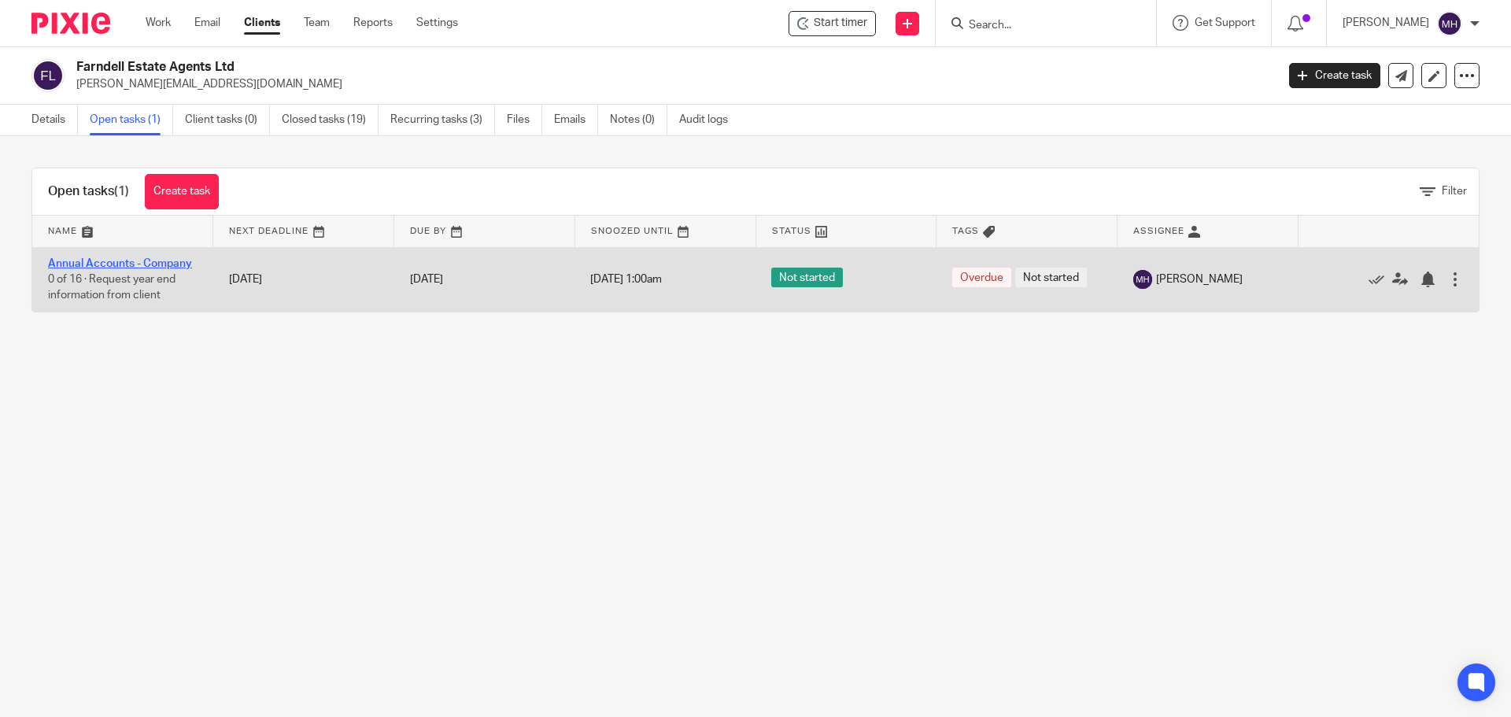
click at [135, 261] on link "Annual Accounts - Company" at bounding box center [120, 263] width 144 height 11
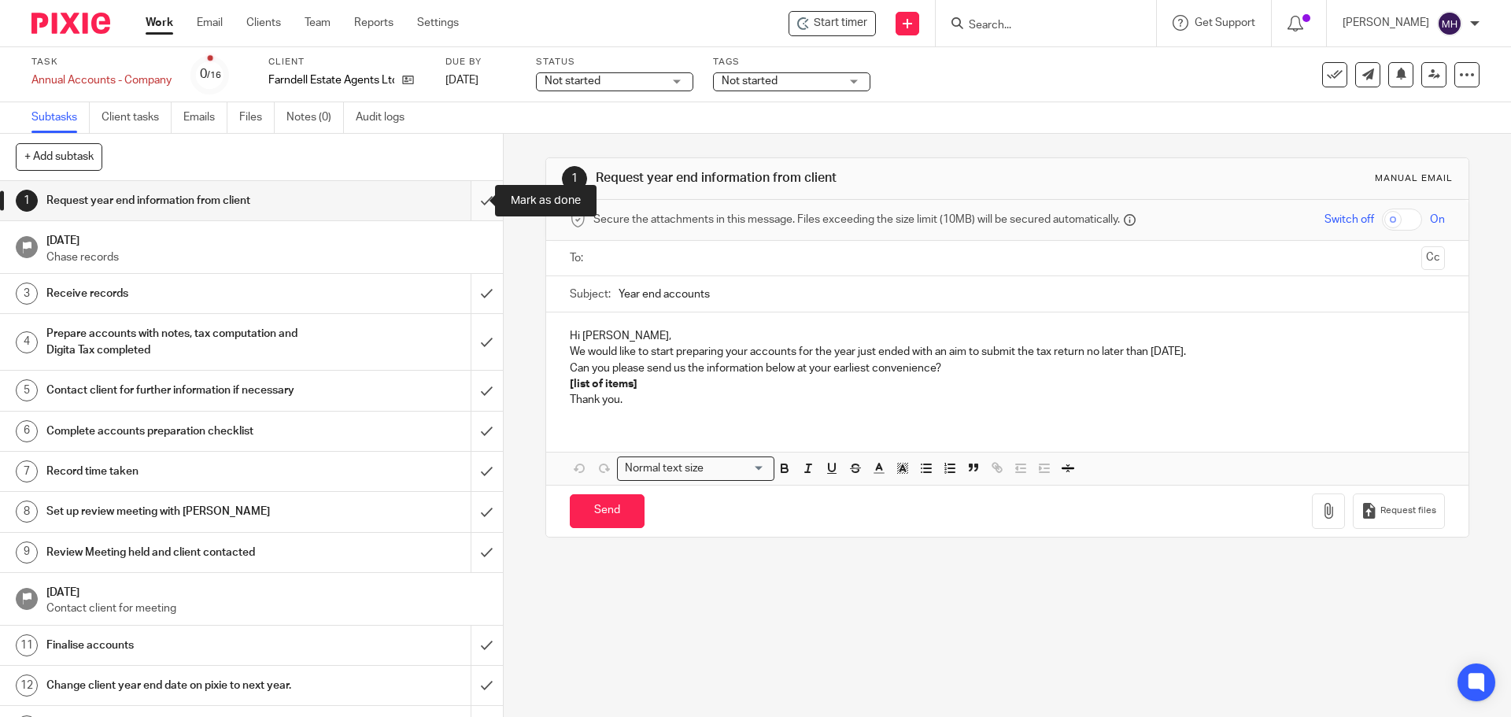
click at [471, 200] on input "submit" at bounding box center [251, 200] width 503 height 39
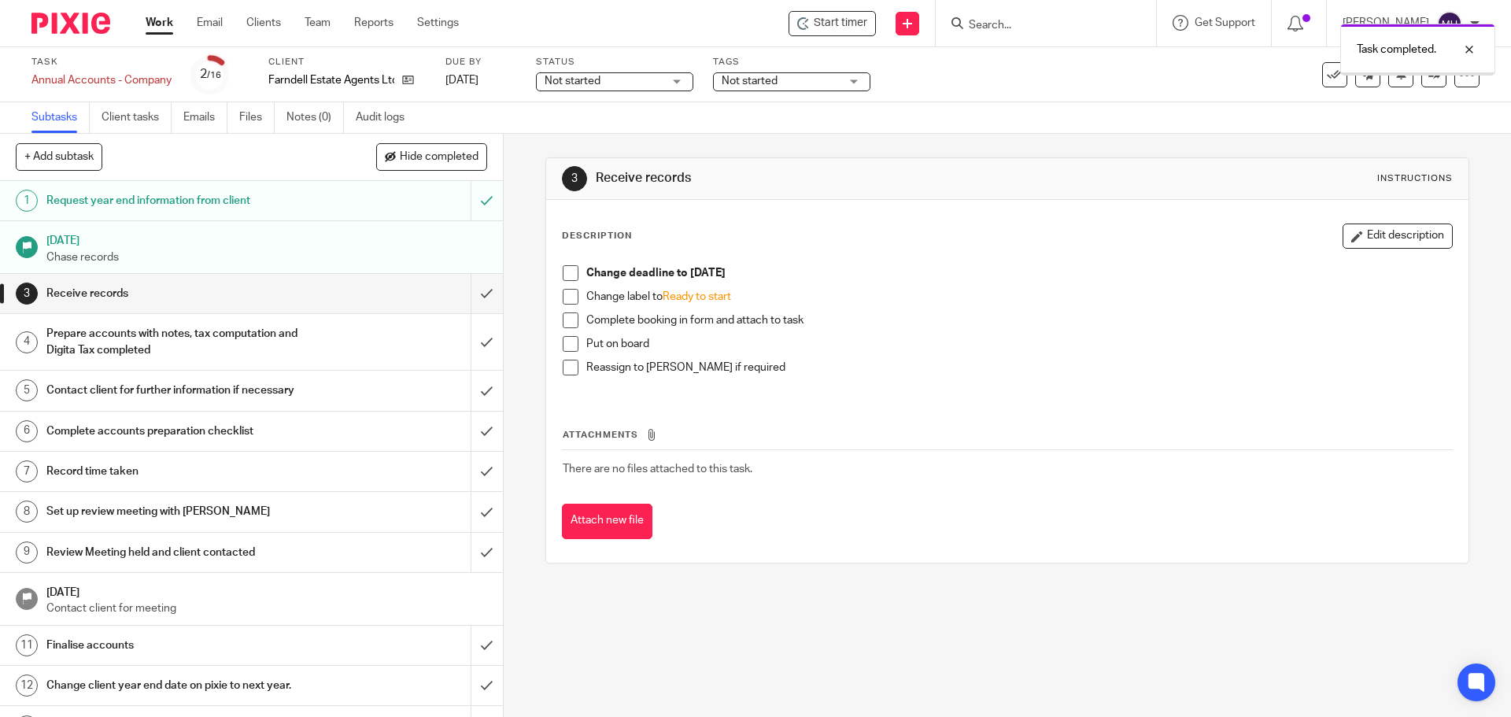
click at [566, 274] on span at bounding box center [571, 273] width 16 height 16
drag, startPoint x: 565, startPoint y: 296, endPoint x: 565, endPoint y: 305, distance: 9.4
click at [565, 297] on span at bounding box center [571, 297] width 16 height 16
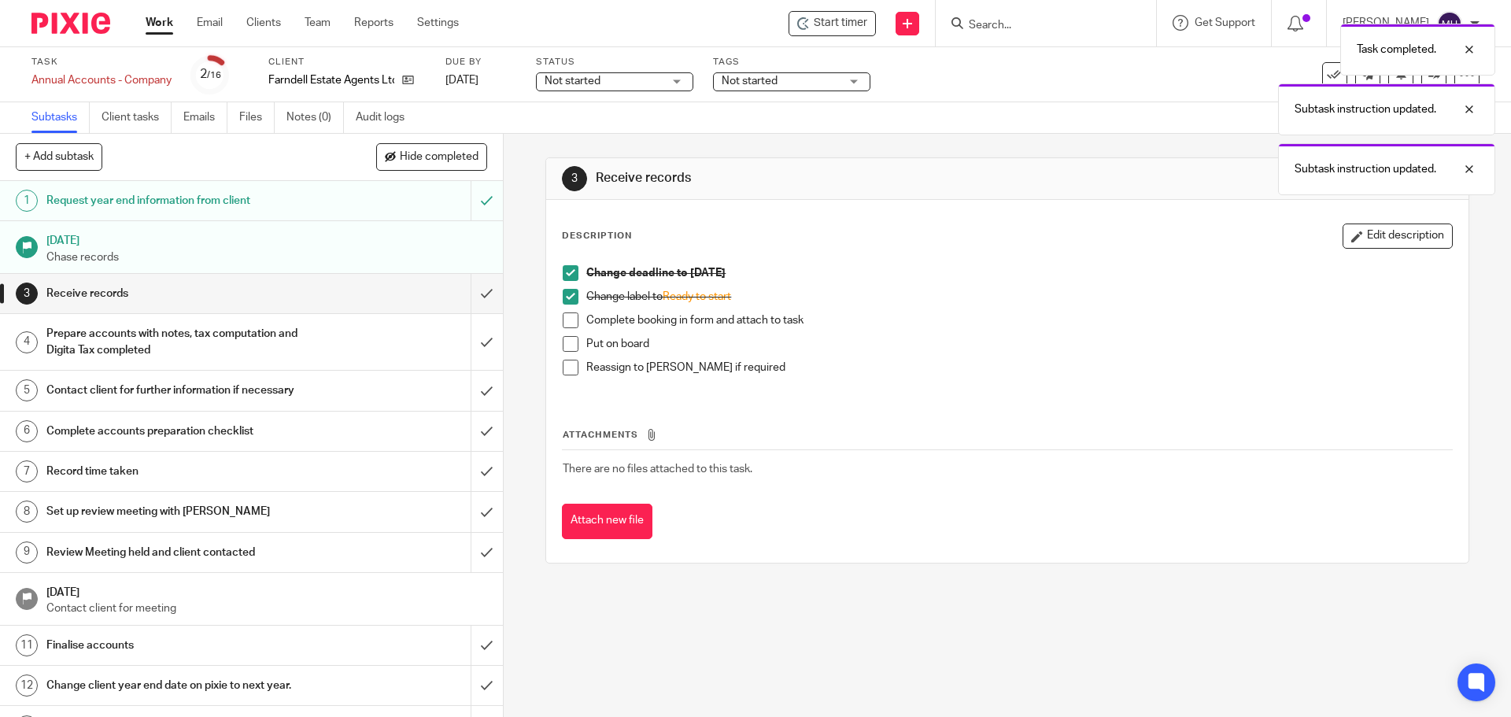
drag, startPoint x: 566, startPoint y: 320, endPoint x: 566, endPoint y: 345, distance: 24.4
click at [566, 322] on span at bounding box center [571, 320] width 16 height 16
drag, startPoint x: 566, startPoint y: 346, endPoint x: 566, endPoint y: 357, distance: 11.8
click at [566, 348] on span at bounding box center [571, 344] width 16 height 16
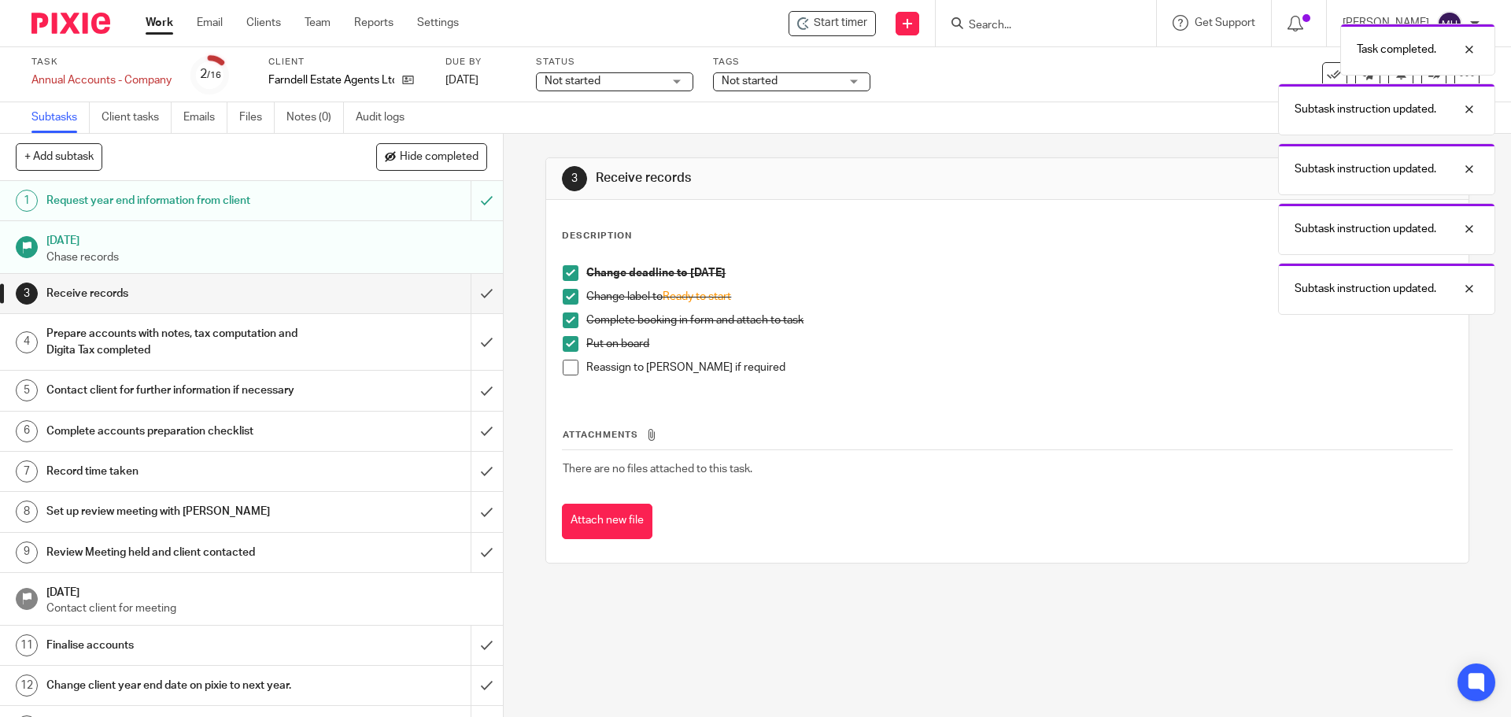
click at [566, 366] on span at bounding box center [571, 368] width 16 height 16
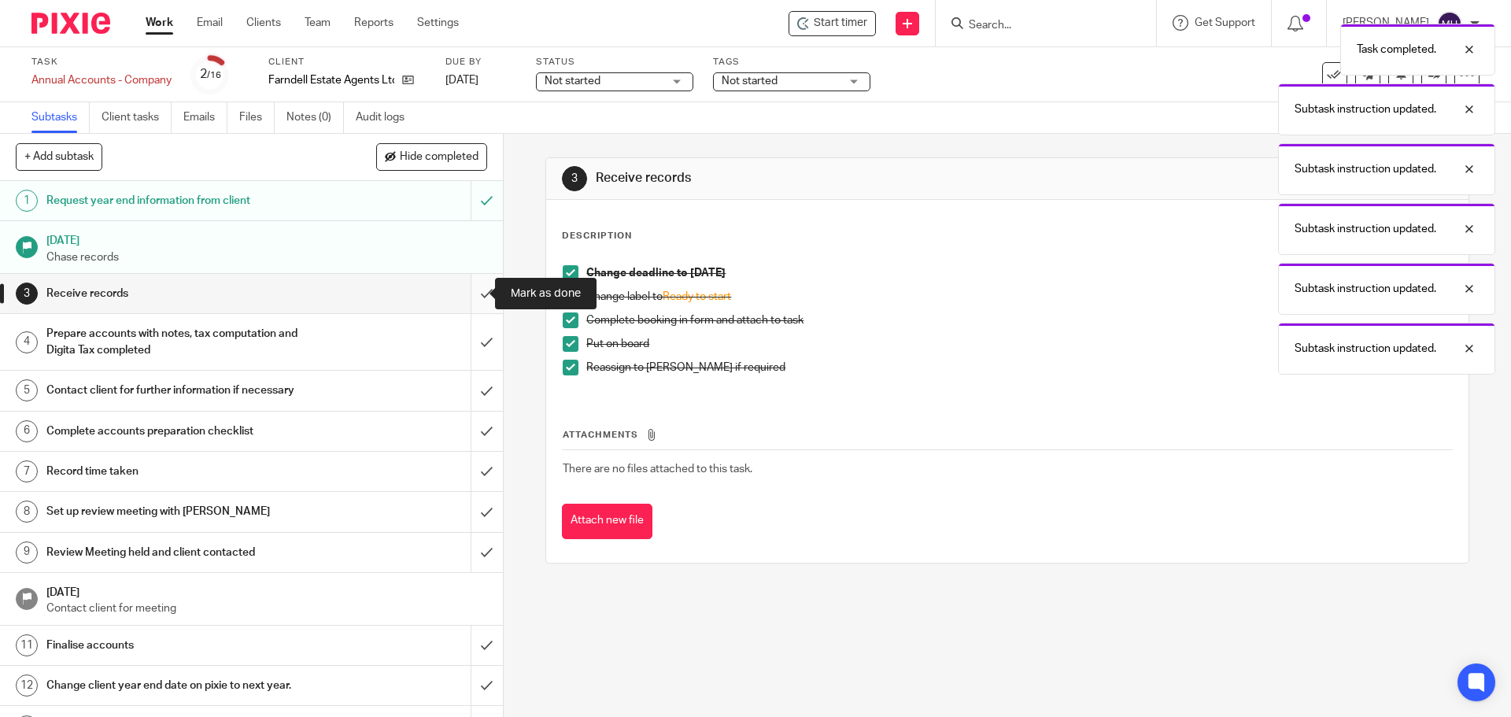
click at [469, 295] on input "submit" at bounding box center [251, 293] width 503 height 39
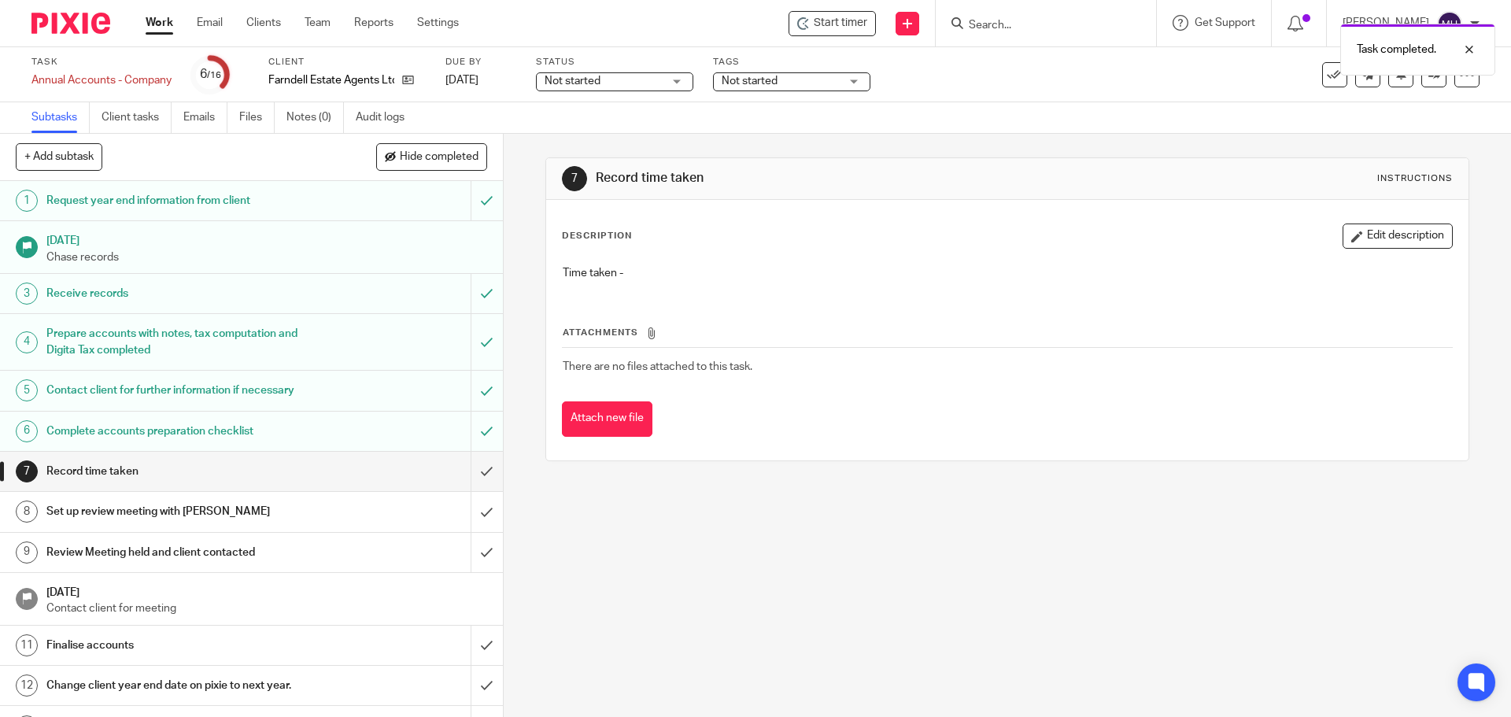
click at [788, 74] on div "Task completed." at bounding box center [1126, 46] width 740 height 60
click at [788, 82] on span "Not started" at bounding box center [781, 81] width 118 height 17
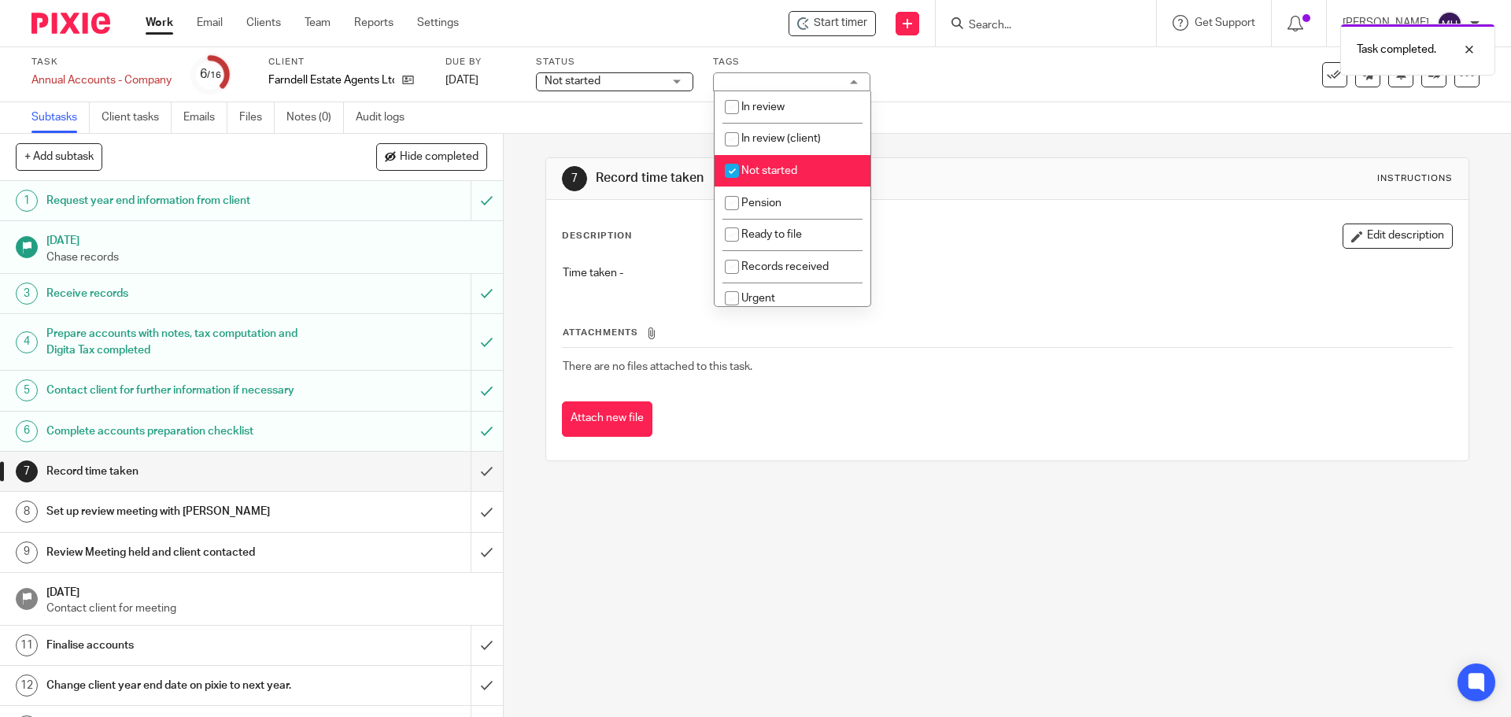
click at [793, 165] on li "Not started" at bounding box center [793, 171] width 156 height 32
checkbox input "false"
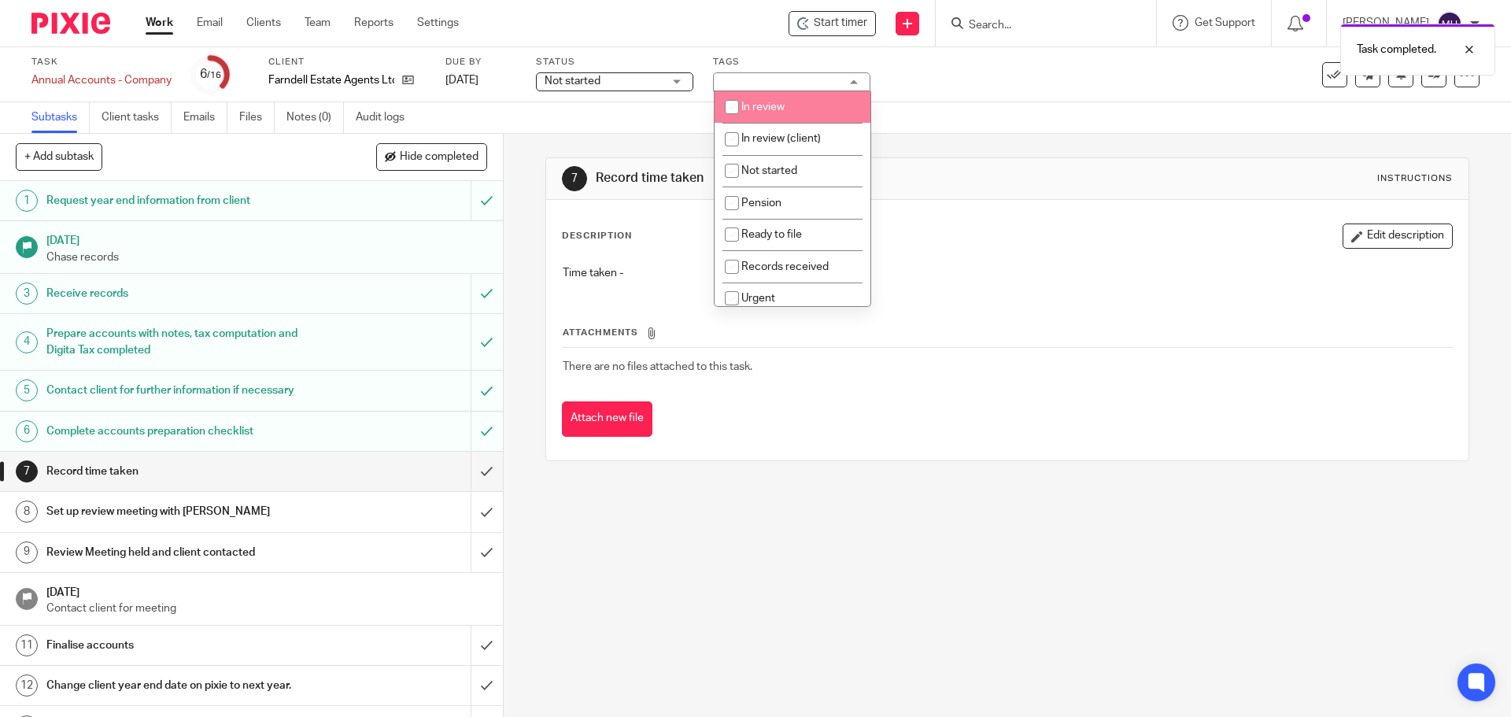
click at [805, 94] on li "In review" at bounding box center [793, 107] width 156 height 32
checkbox input "true"
click at [972, 141] on div "7 Record time taken Instructions Description Edit description Time taken - Atta…" at bounding box center [1006, 309] width 923 height 351
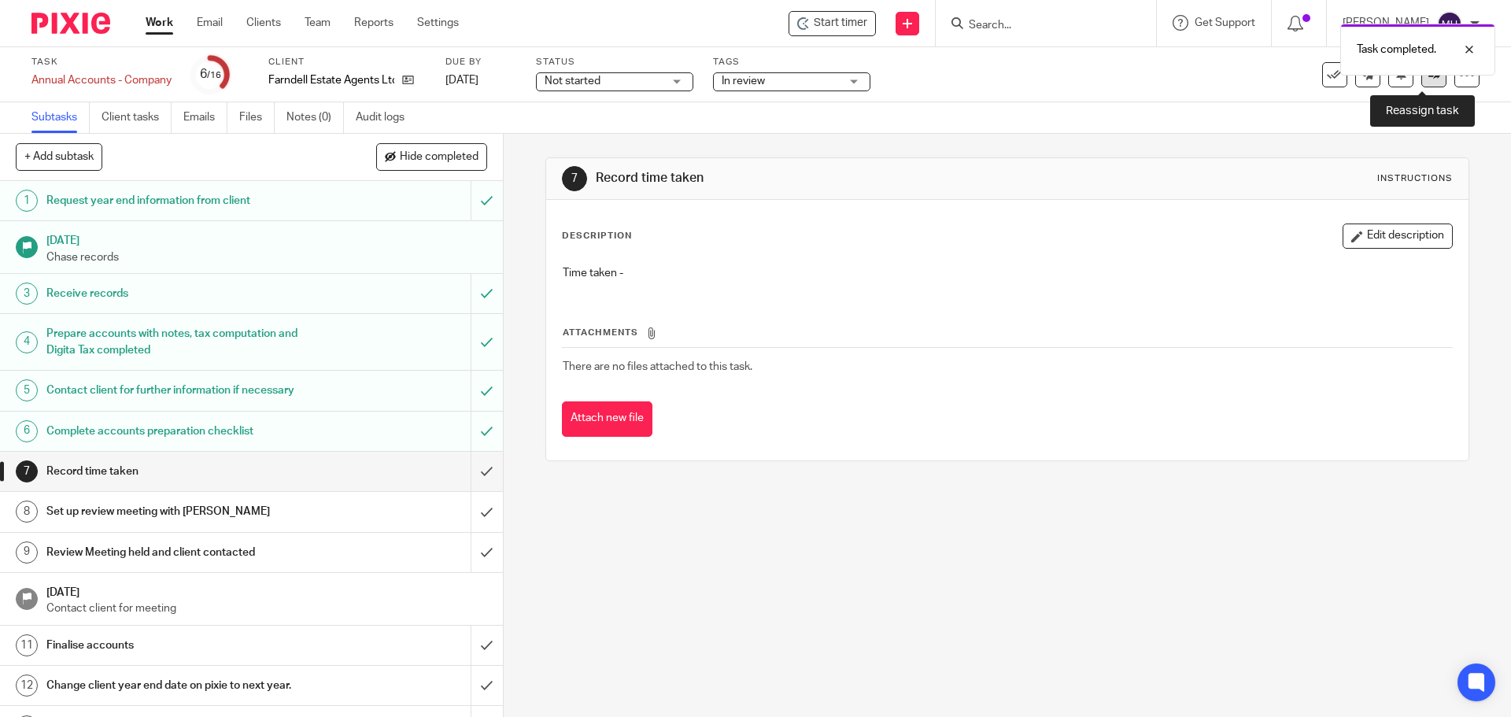
click at [1423, 82] on link at bounding box center [1434, 74] width 25 height 25
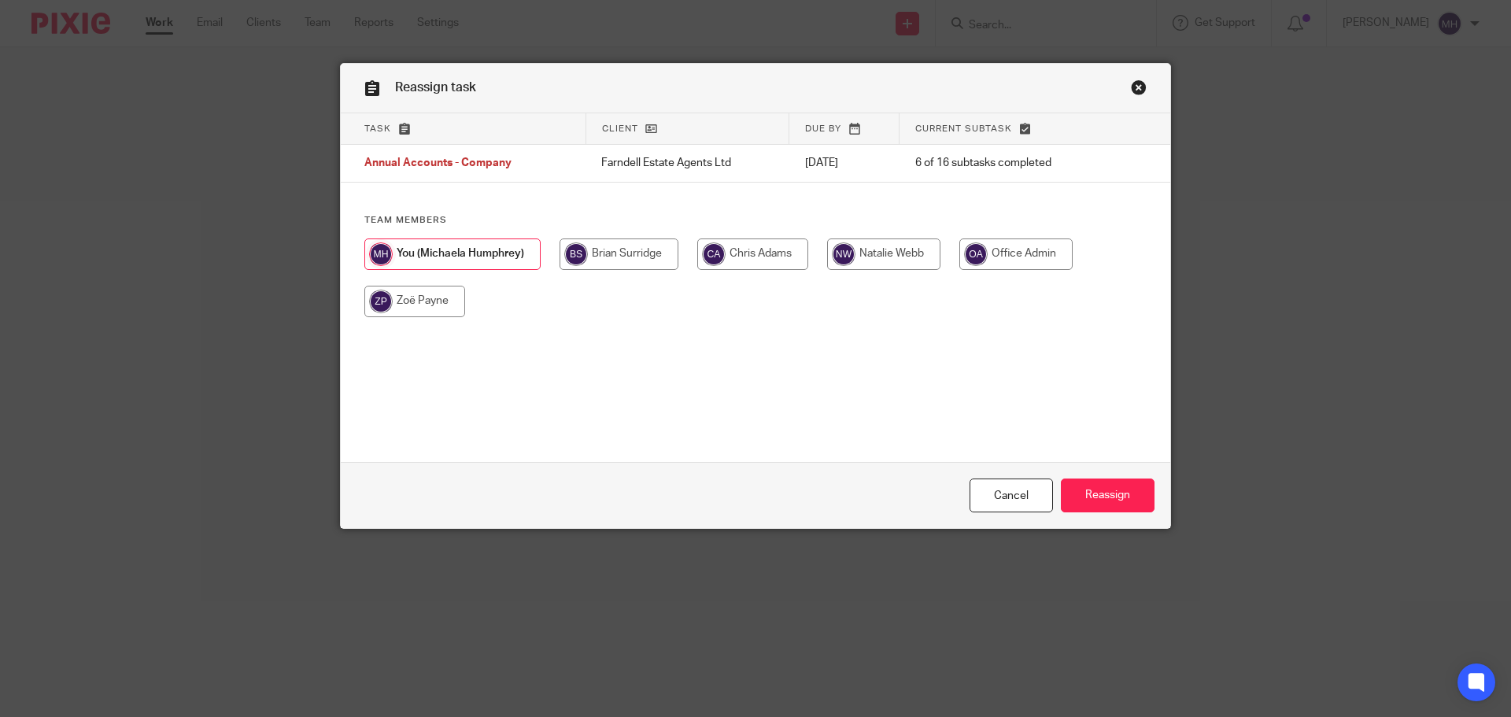
click at [590, 253] on input "radio" at bounding box center [619, 253] width 119 height 31
radio input "true"
click at [1115, 497] on input "Reassign" at bounding box center [1108, 496] width 94 height 34
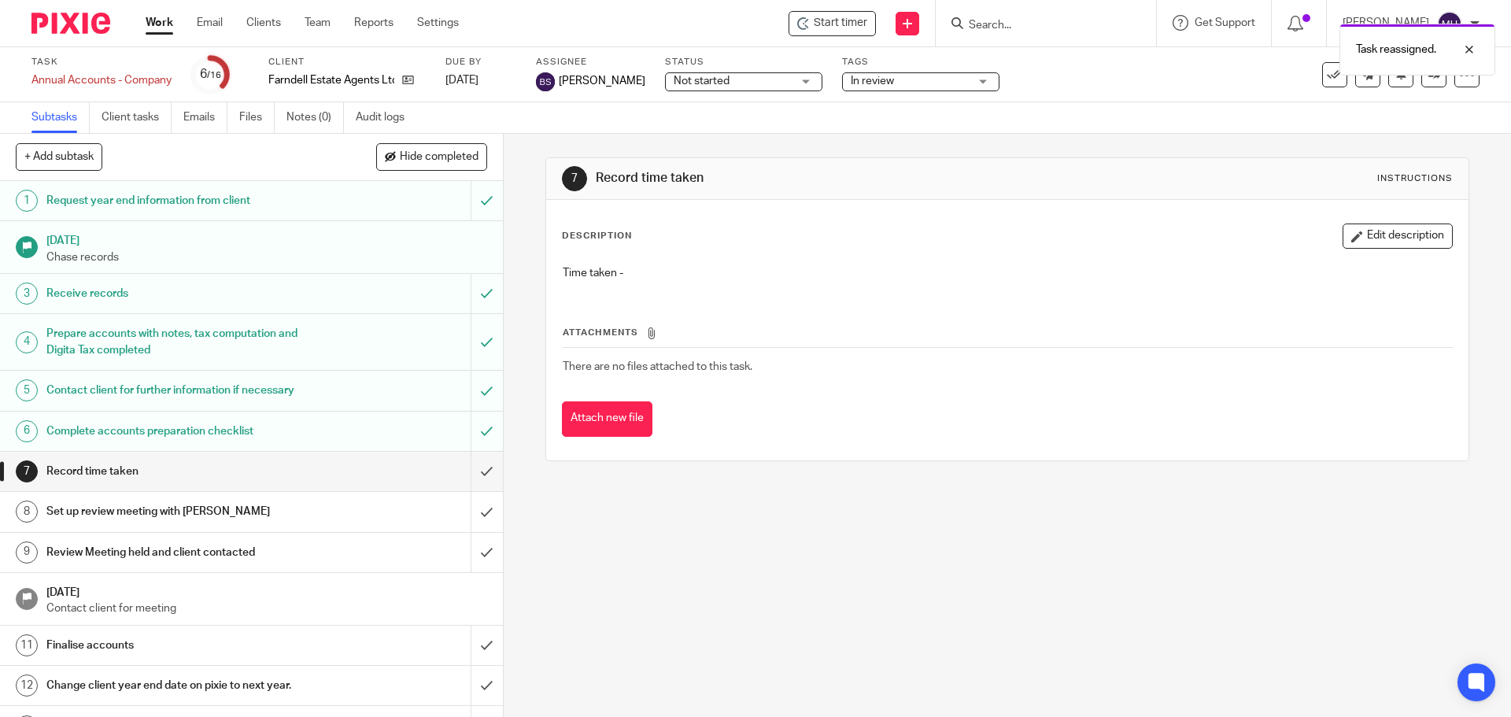
click at [160, 24] on link "Work" at bounding box center [160, 23] width 28 height 16
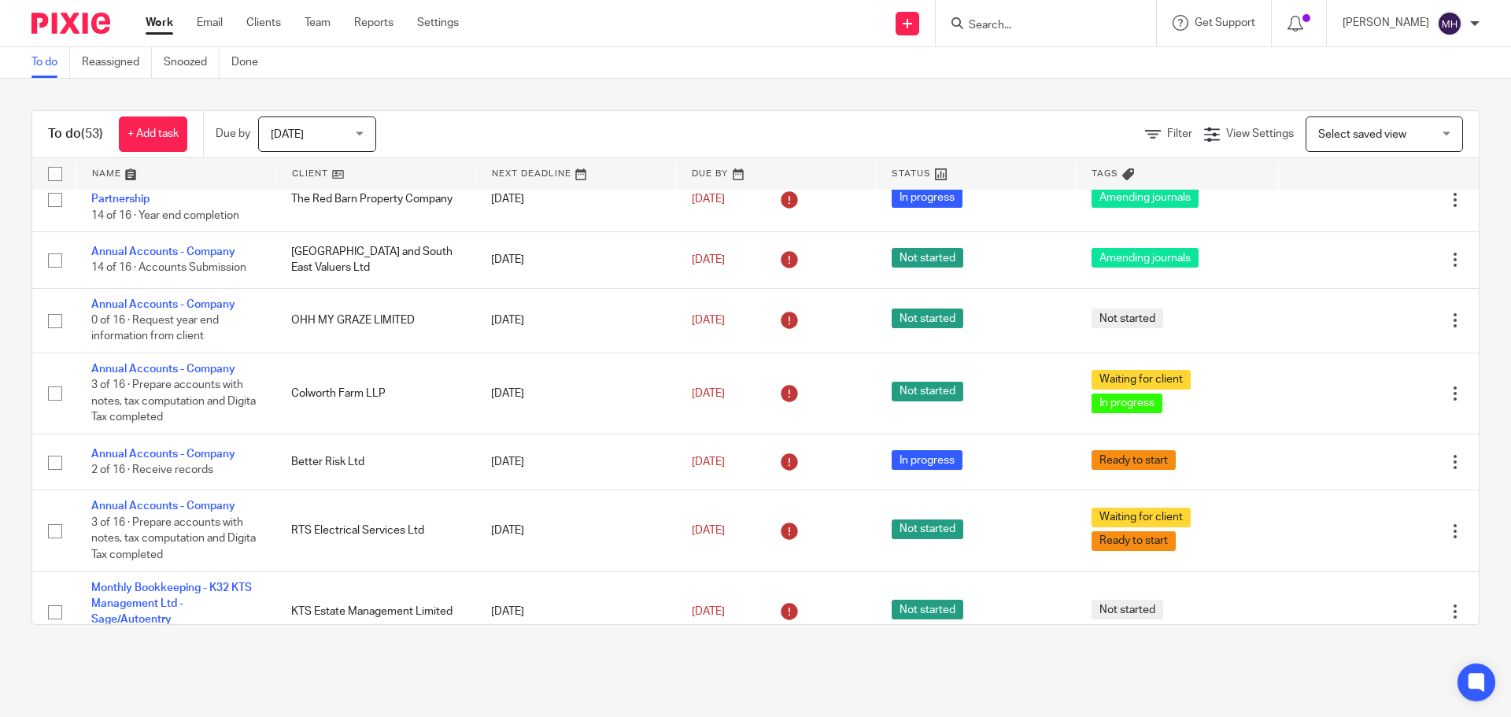
scroll to position [157, 0]
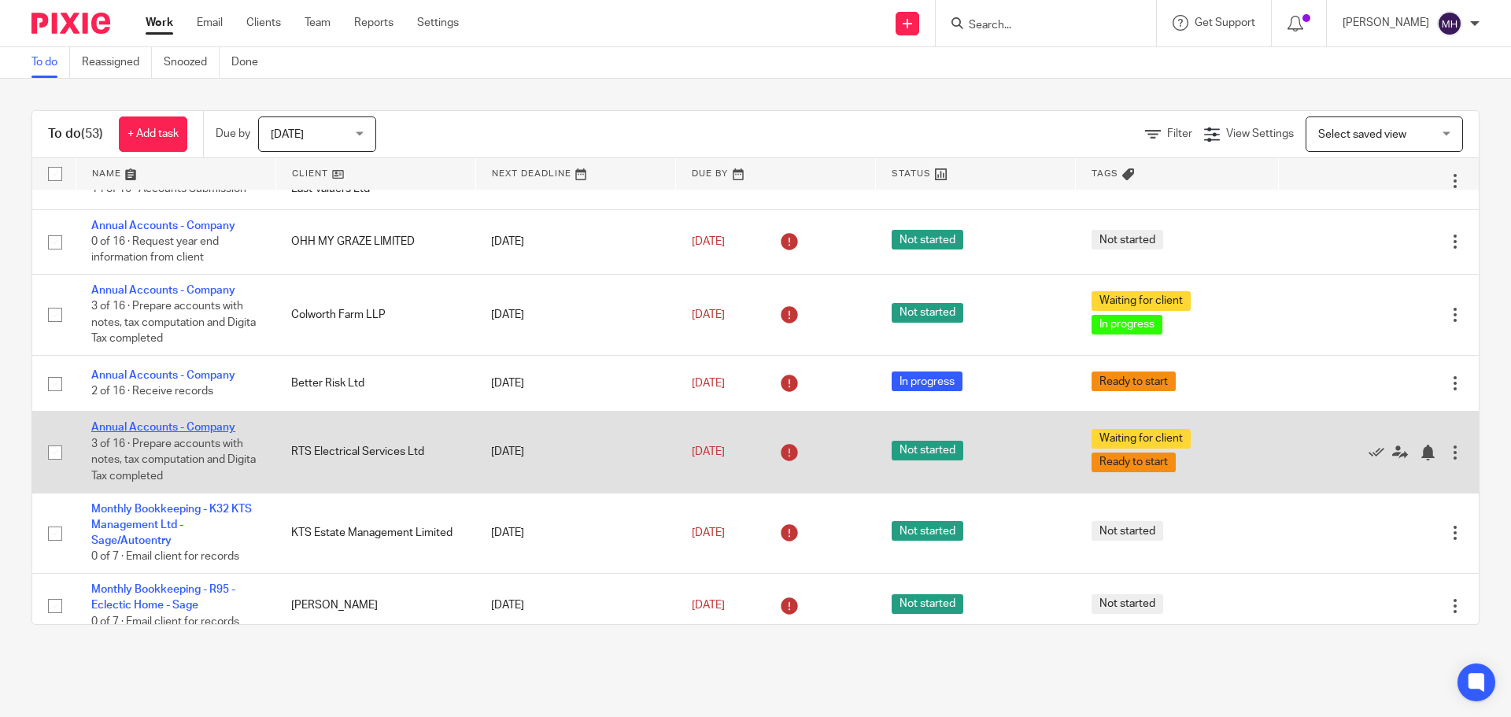
click at [141, 423] on link "Annual Accounts - Company" at bounding box center [163, 427] width 144 height 11
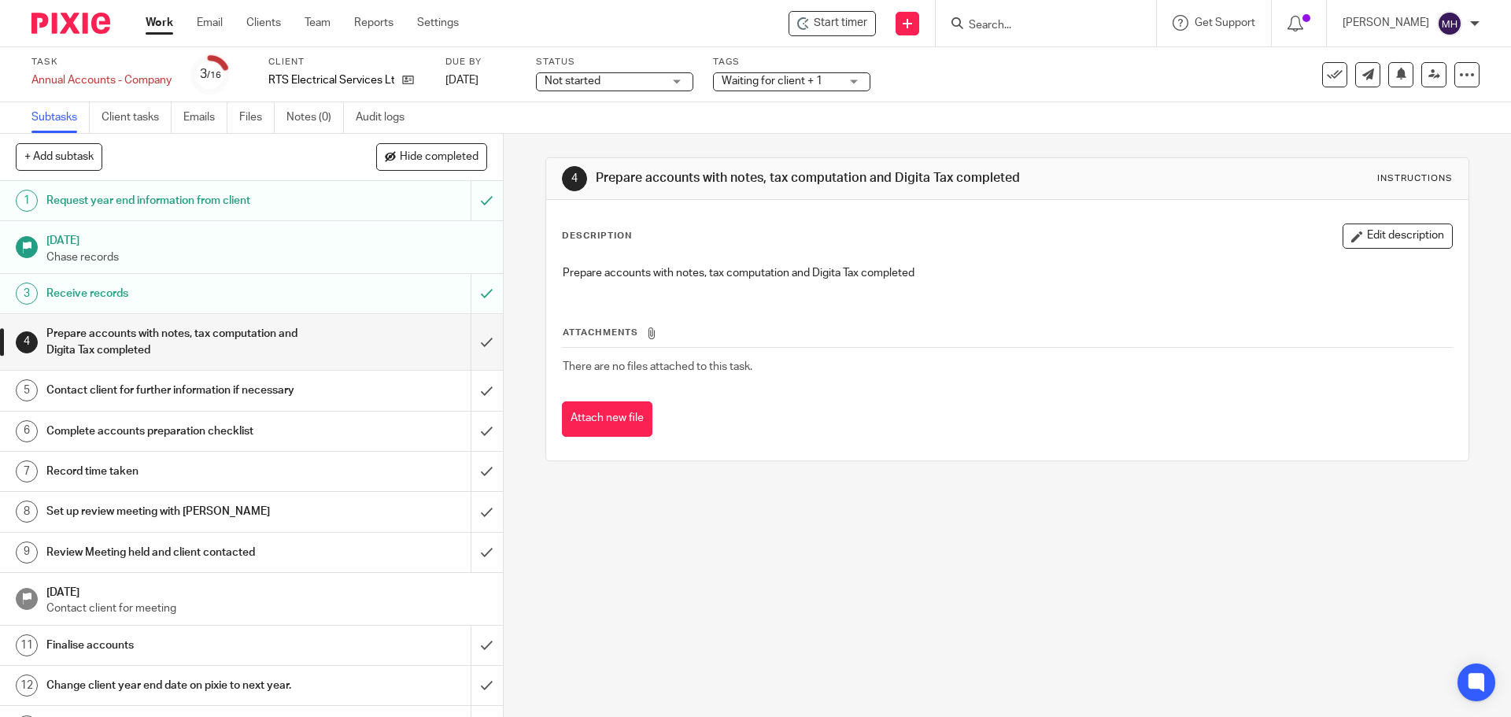
click at [774, 74] on span "Waiting for client + 1" at bounding box center [781, 81] width 118 height 17
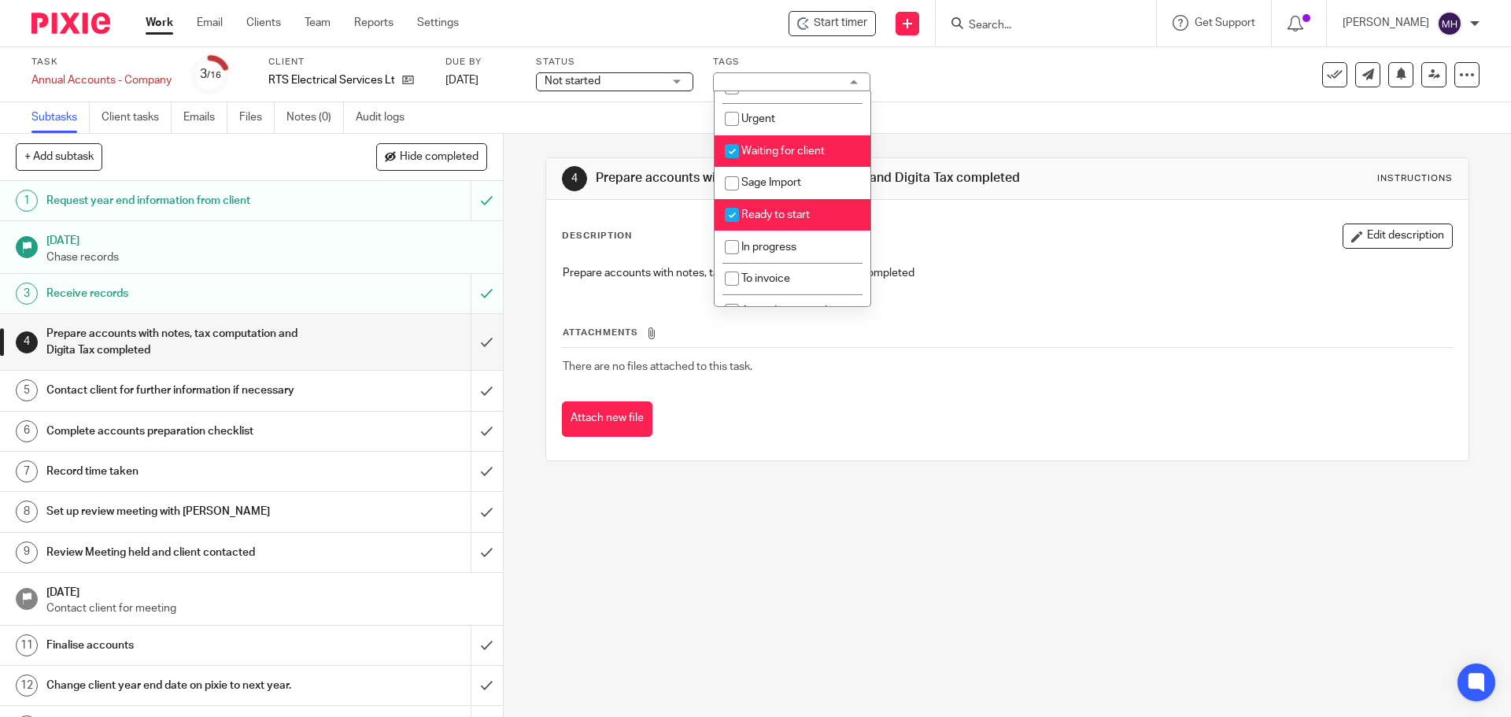
scroll to position [200, 0]
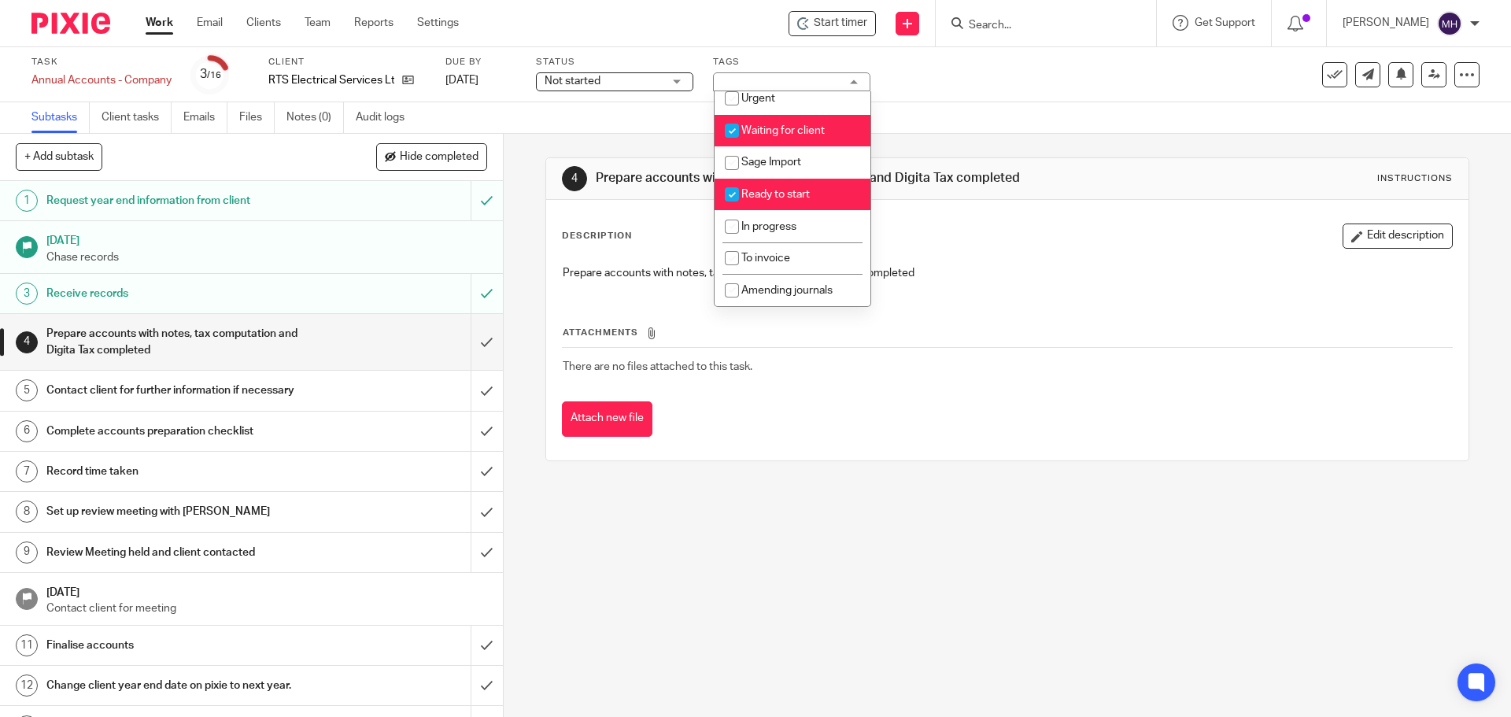
click at [805, 125] on span "Waiting for client" at bounding box center [782, 130] width 83 height 11
checkbox input "false"
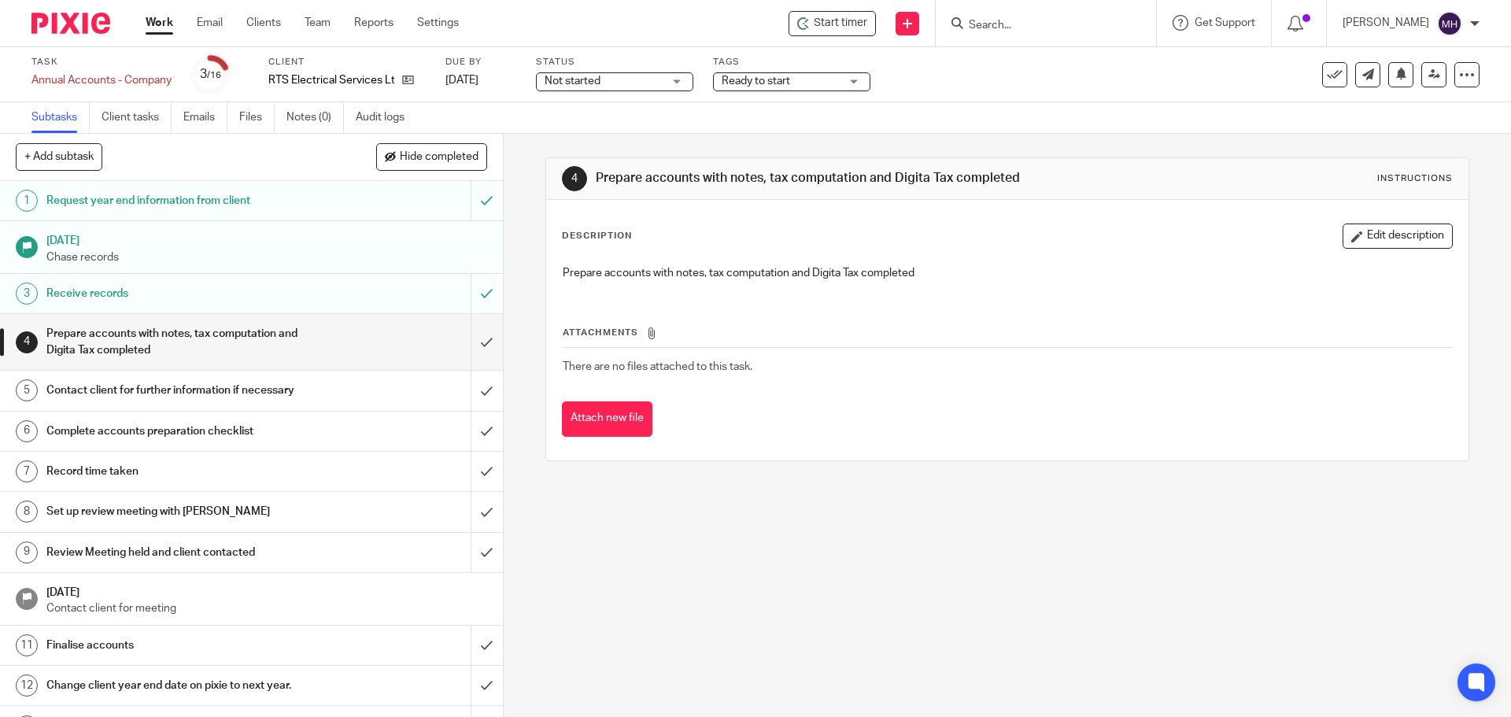
click at [1088, 157] on div "4 Prepare accounts with notes, tax computation and Digita Tax completed Instruc…" at bounding box center [1006, 309] width 923 height 351
click at [1000, 24] on input "Search" at bounding box center [1038, 26] width 142 height 14
type input "hamilt"
click at [1027, 53] on link at bounding box center [1105, 62] width 283 height 24
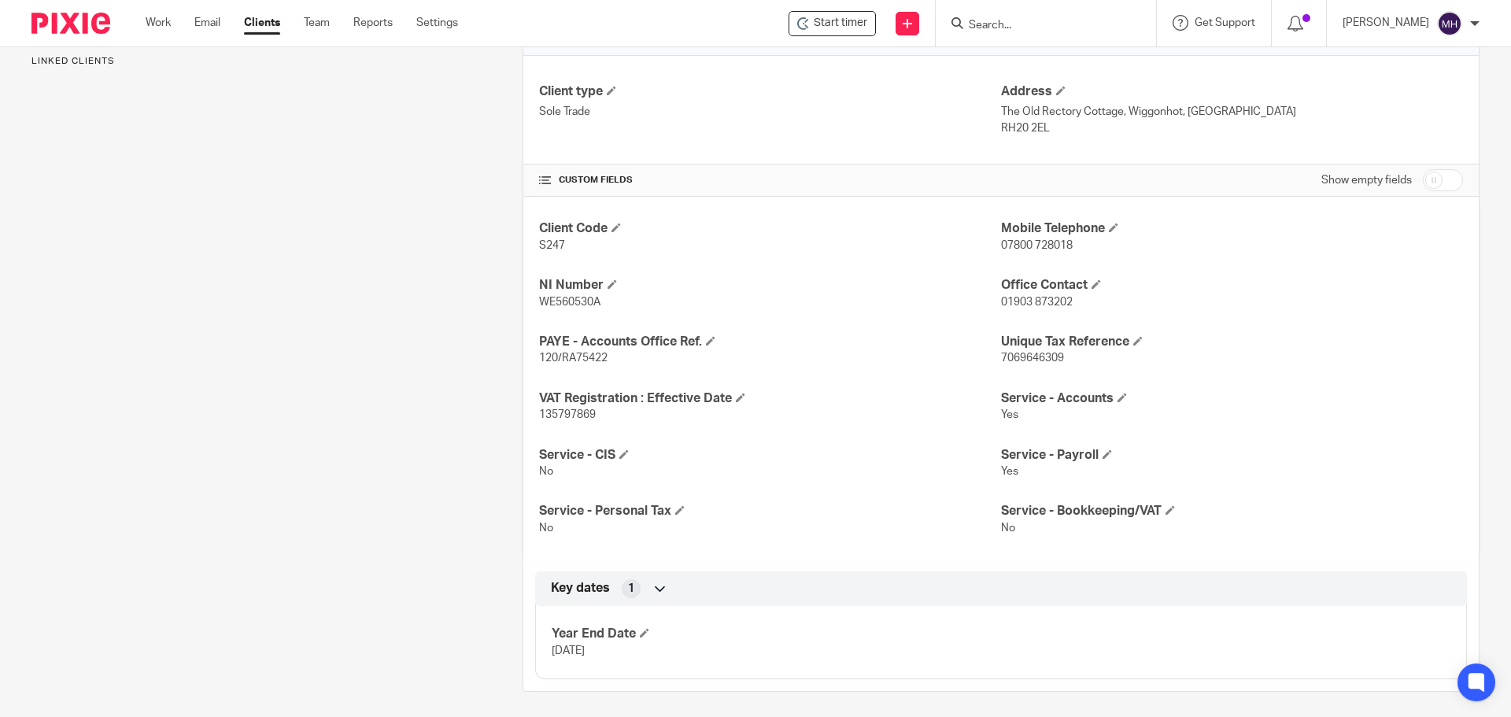
scroll to position [234, 0]
